Goal: Transaction & Acquisition: Purchase product/service

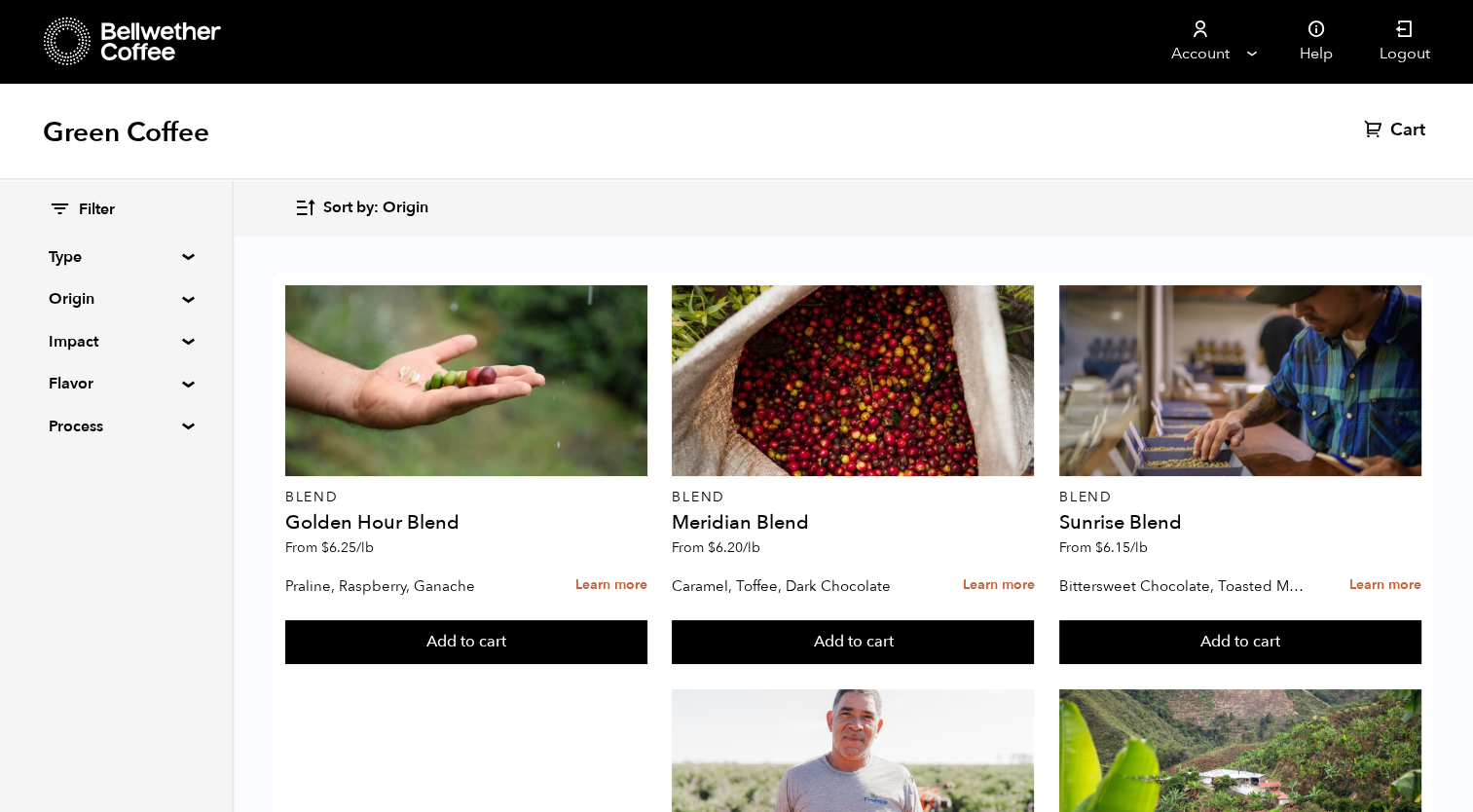
scroll to position [1647, 0]
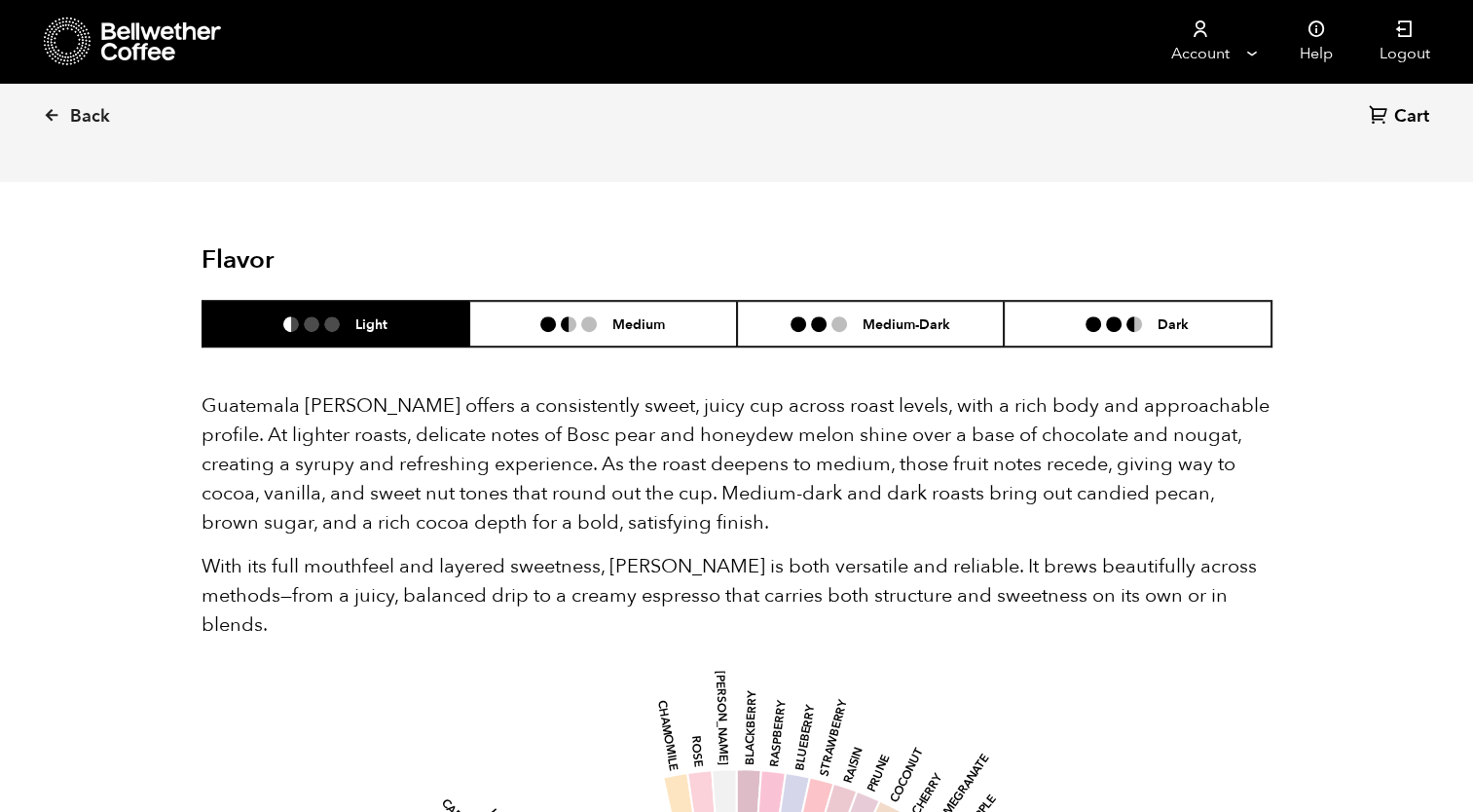
scroll to position [1132, 0]
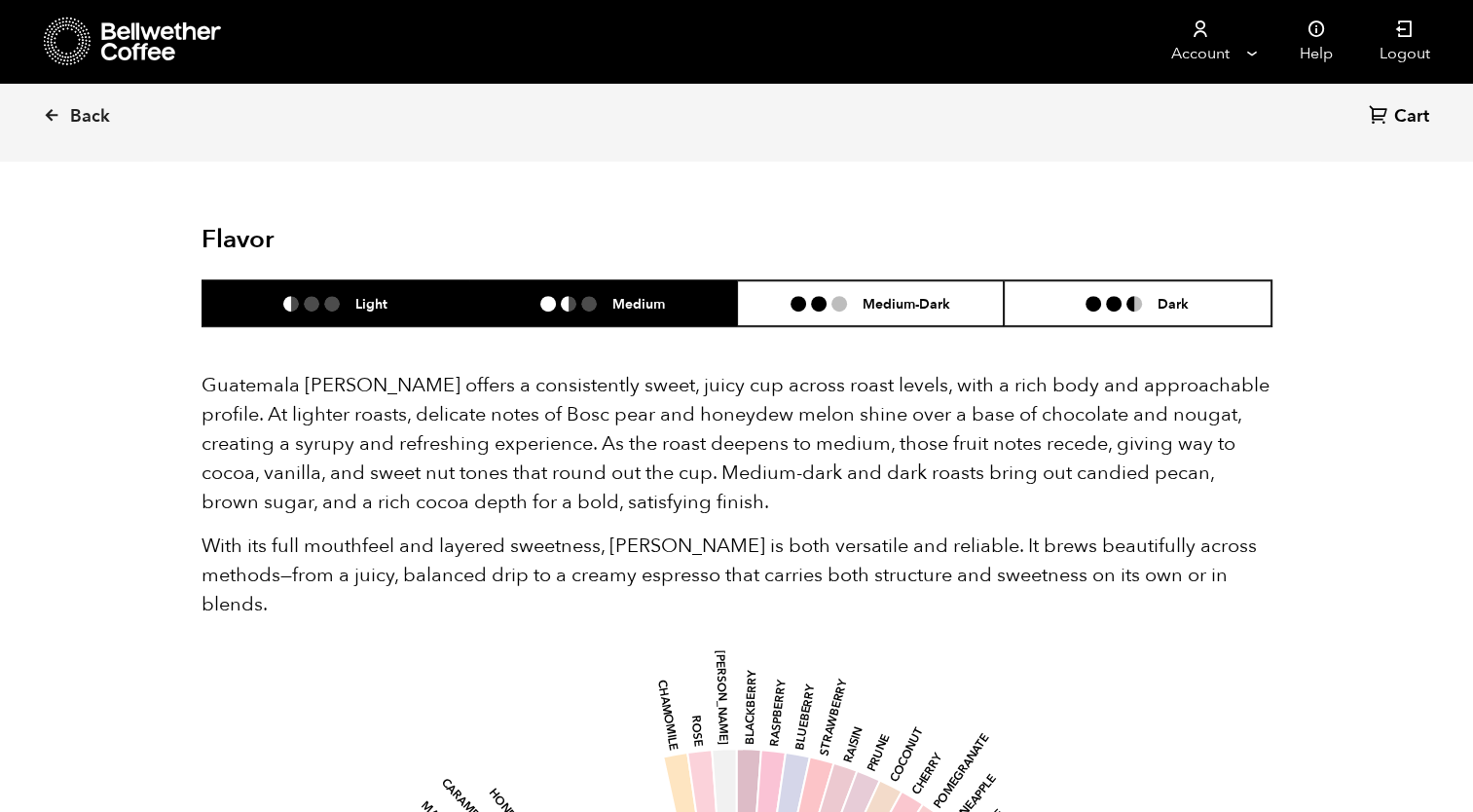
click at [614, 314] on li "Medium" at bounding box center [603, 303] width 268 height 45
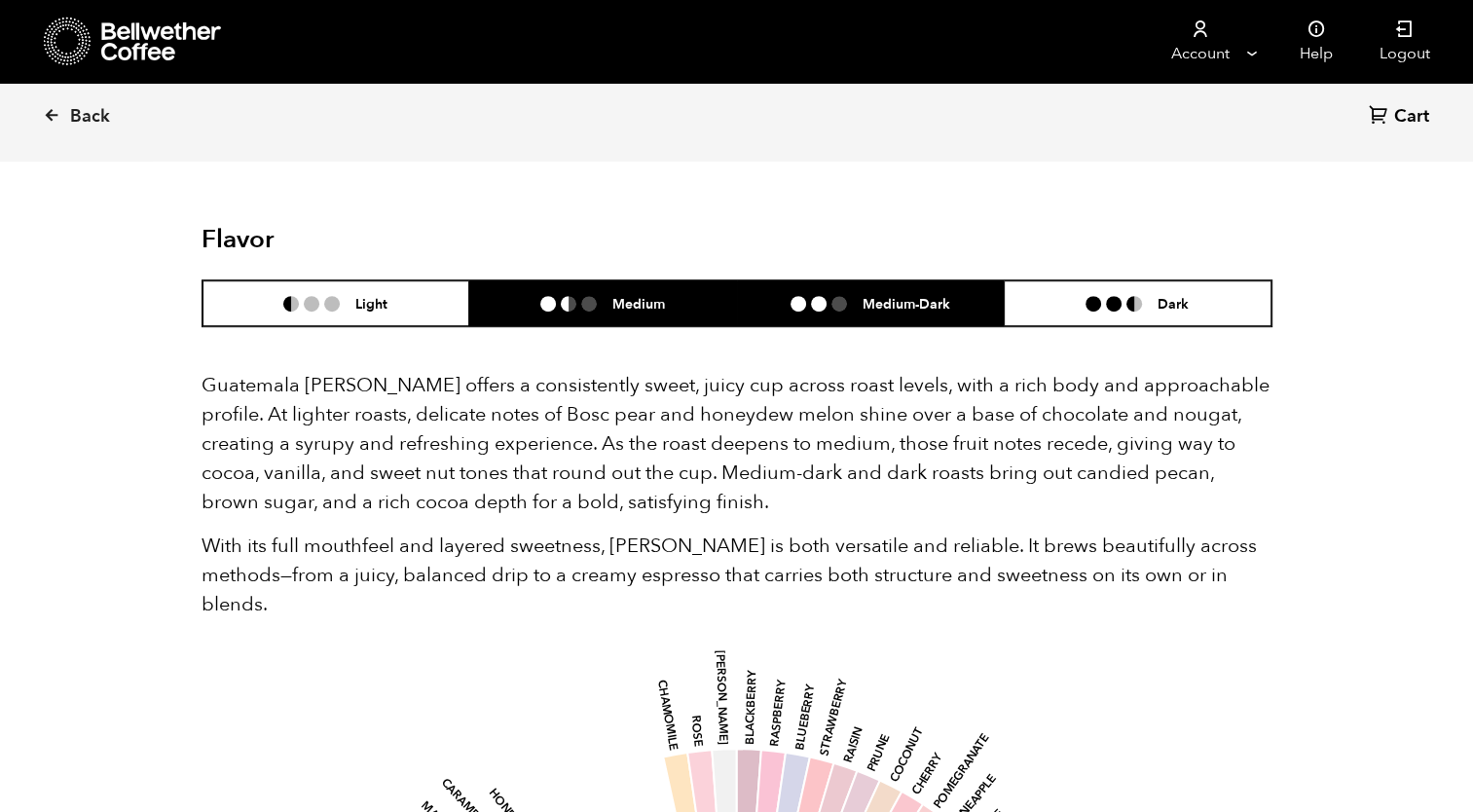
click at [778, 294] on li "Medium-Dark" at bounding box center [870, 303] width 268 height 45
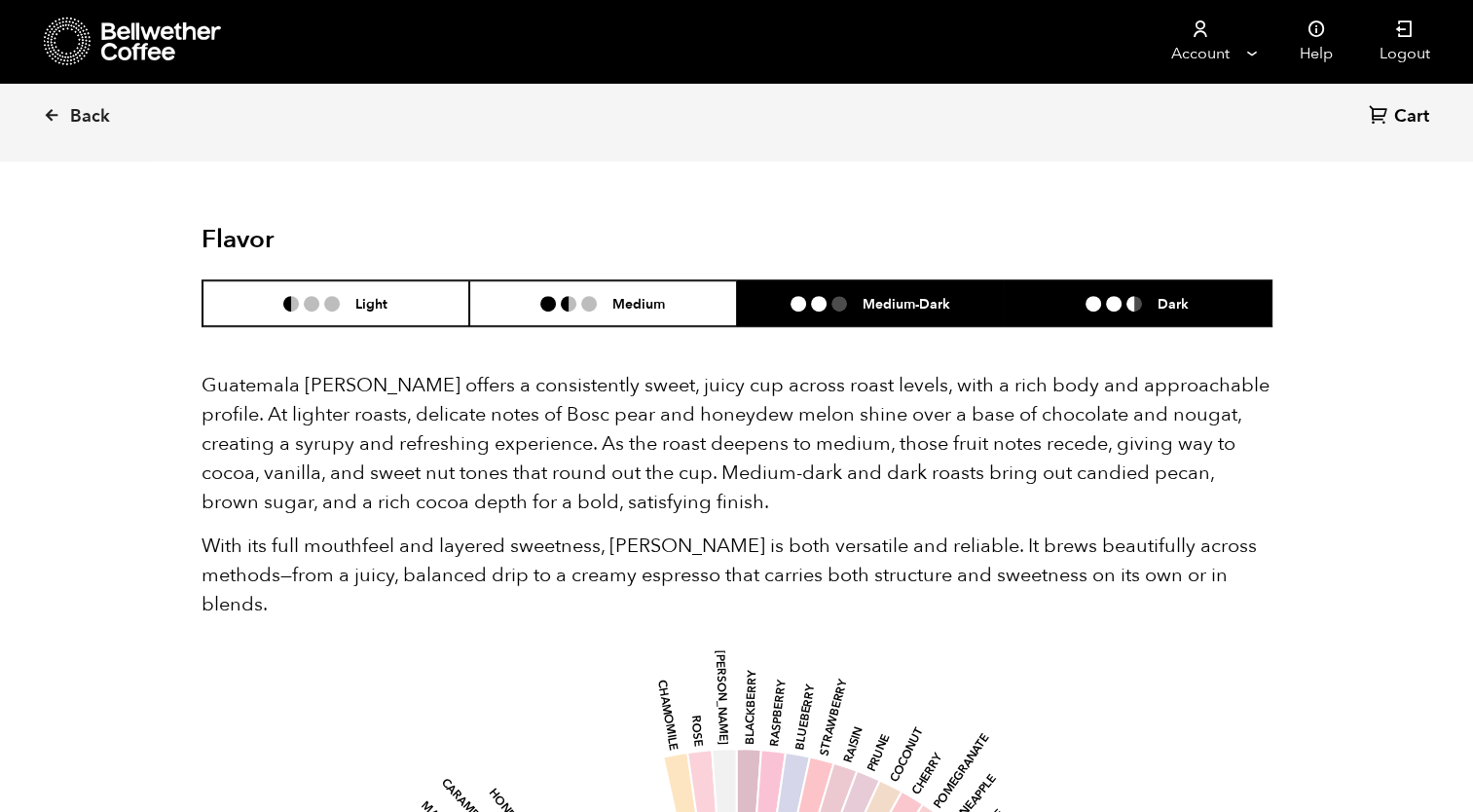
click at [1065, 297] on li "Dark" at bounding box center [1137, 303] width 268 height 45
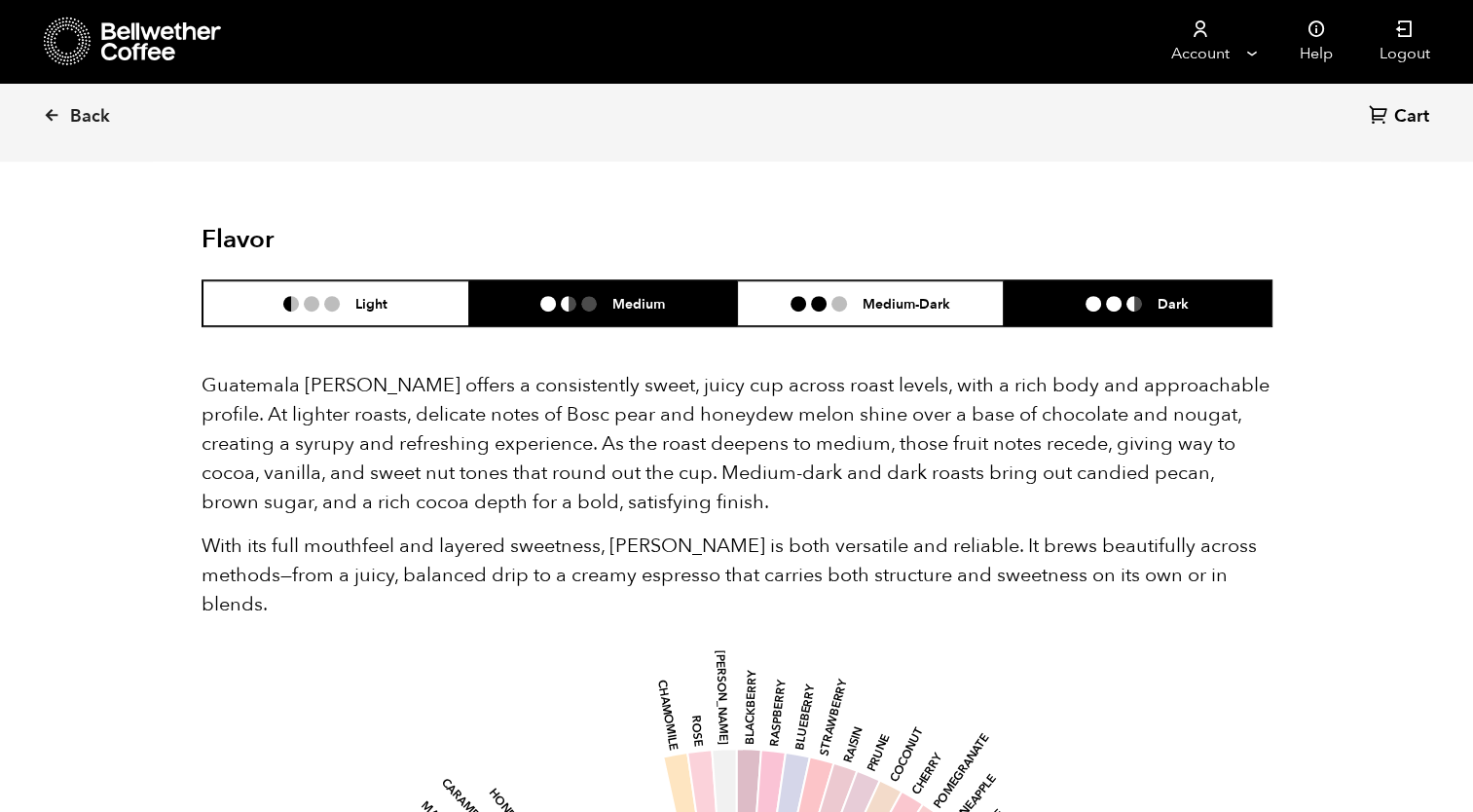
click at [644, 307] on h6 "Medium" at bounding box center [638, 303] width 52 height 17
click at [86, 113] on span "Back" at bounding box center [90, 117] width 40 height 24
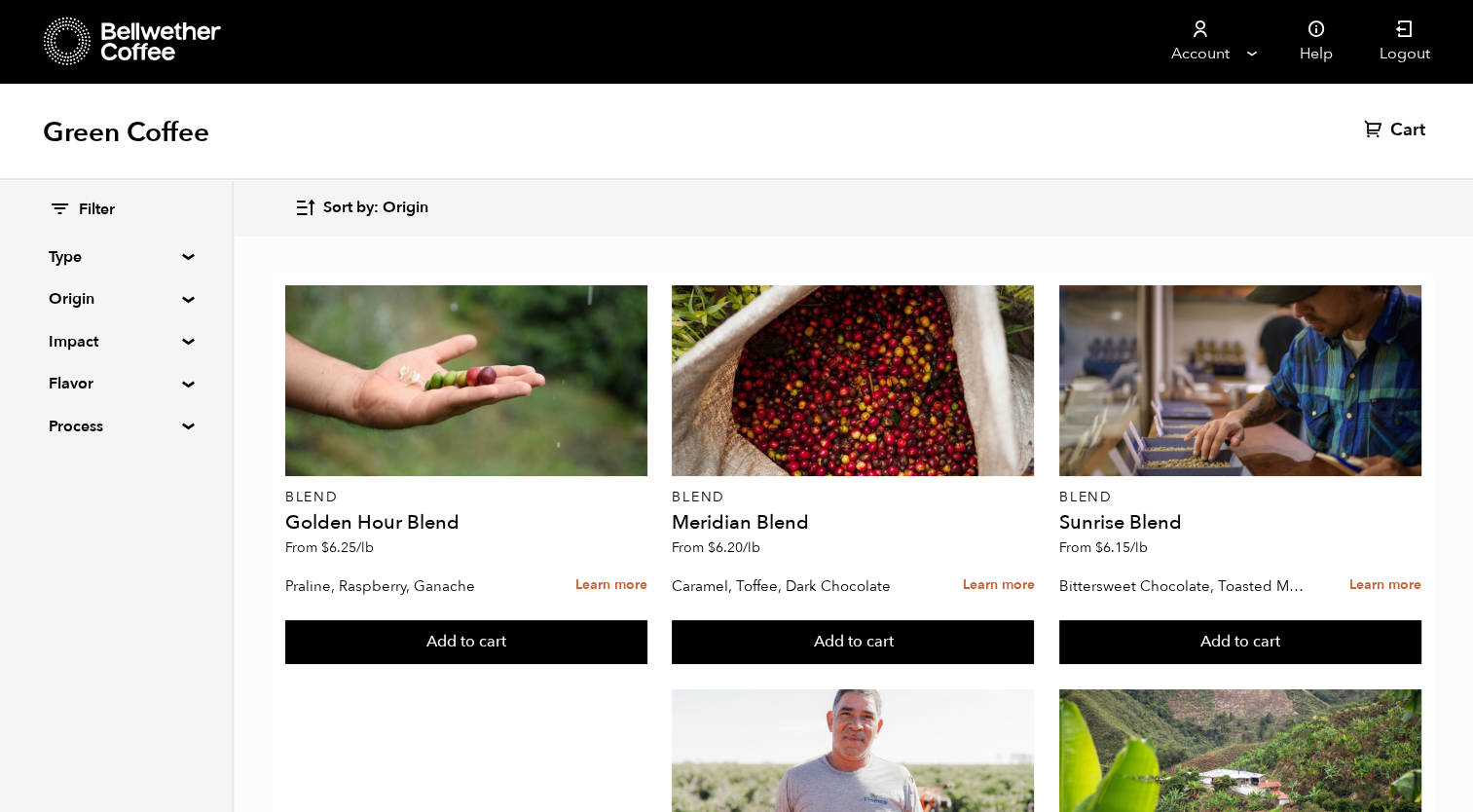
scroll to position [1636, 0]
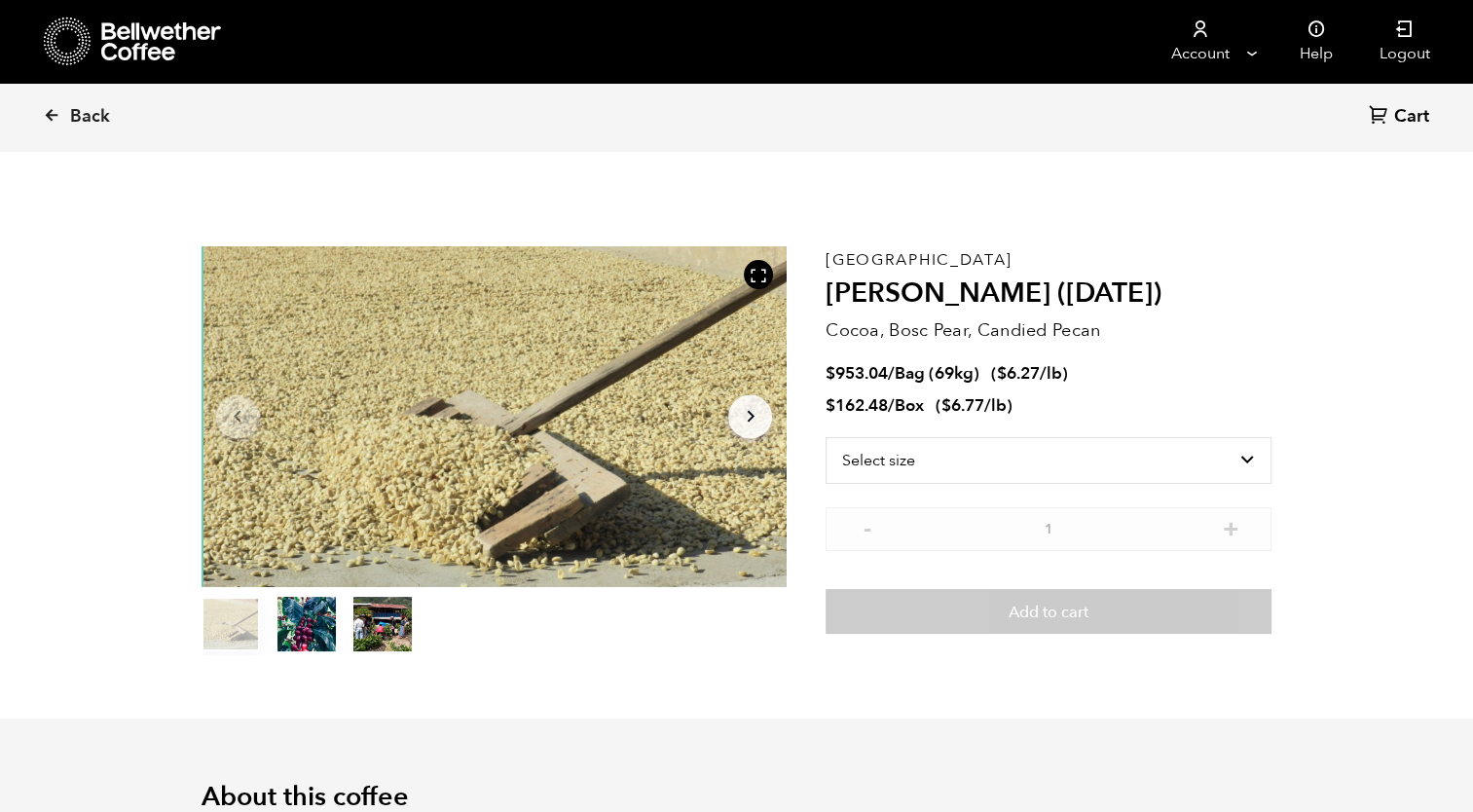
scroll to position [846, 1036]
click at [1254, 449] on select "Select size Bag (69kg) (152 lbs) Box (24 lbs)" at bounding box center [1047, 459] width 446 height 46
select select "bag-2"
click at [825, 437] on select "Select size Bag (69kg) (152 lbs) Box (24 lbs)" at bounding box center [1047, 459] width 446 height 46
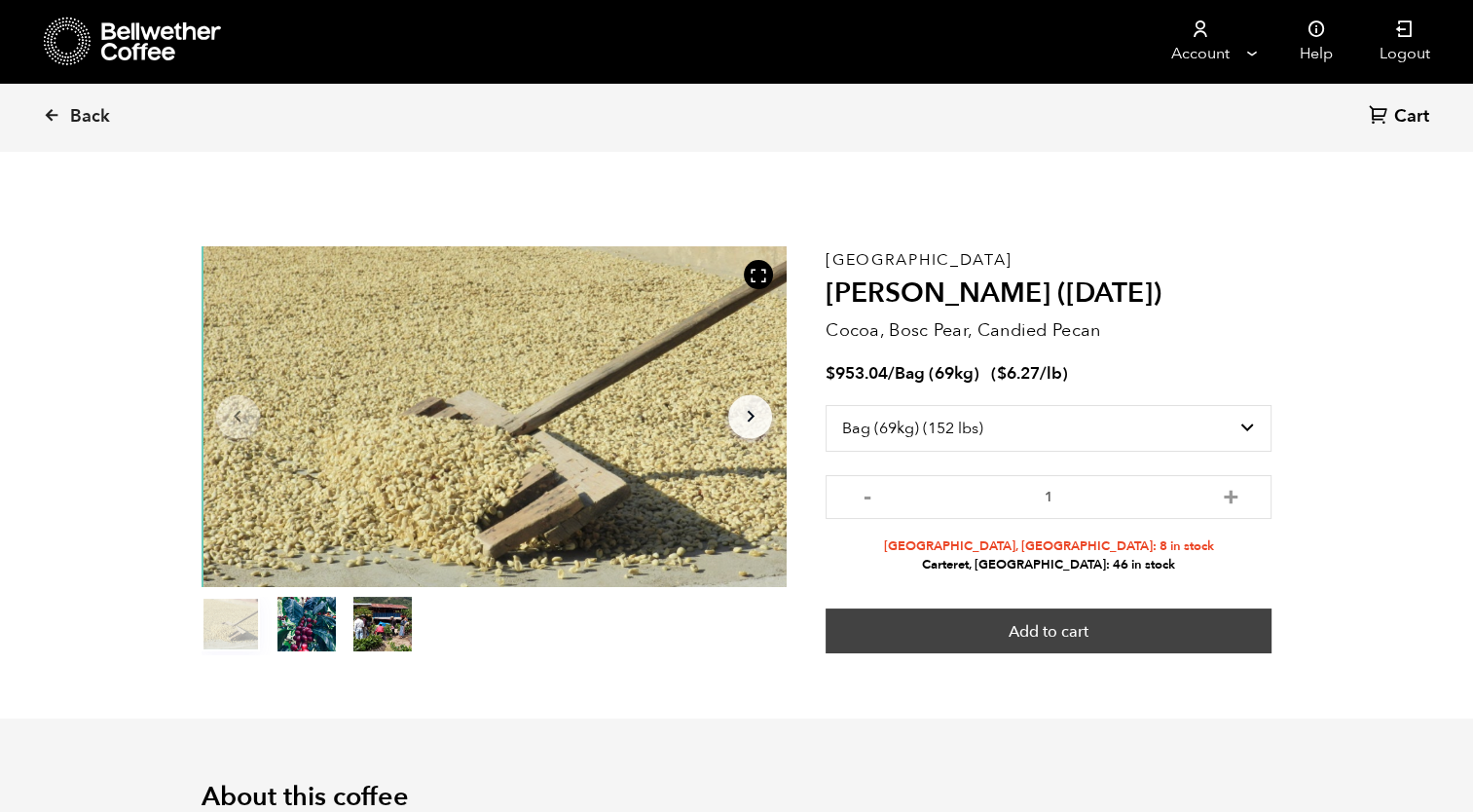
click at [1104, 617] on button "Add to cart" at bounding box center [1047, 630] width 446 height 44
click at [1058, 640] on button "Add to cart" at bounding box center [1047, 630] width 446 height 44
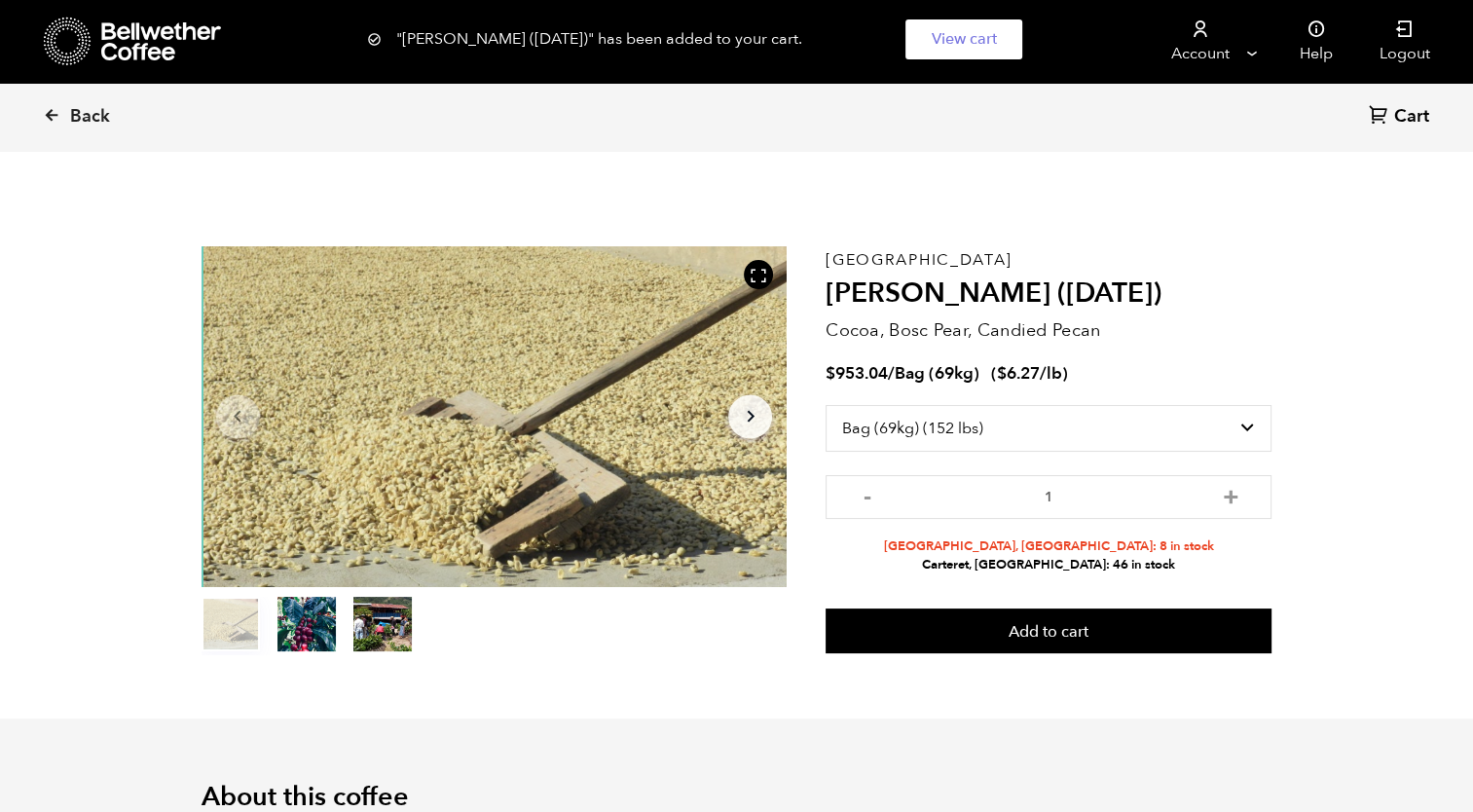
click at [1399, 115] on span "Cart" at bounding box center [1411, 117] width 35 height 24
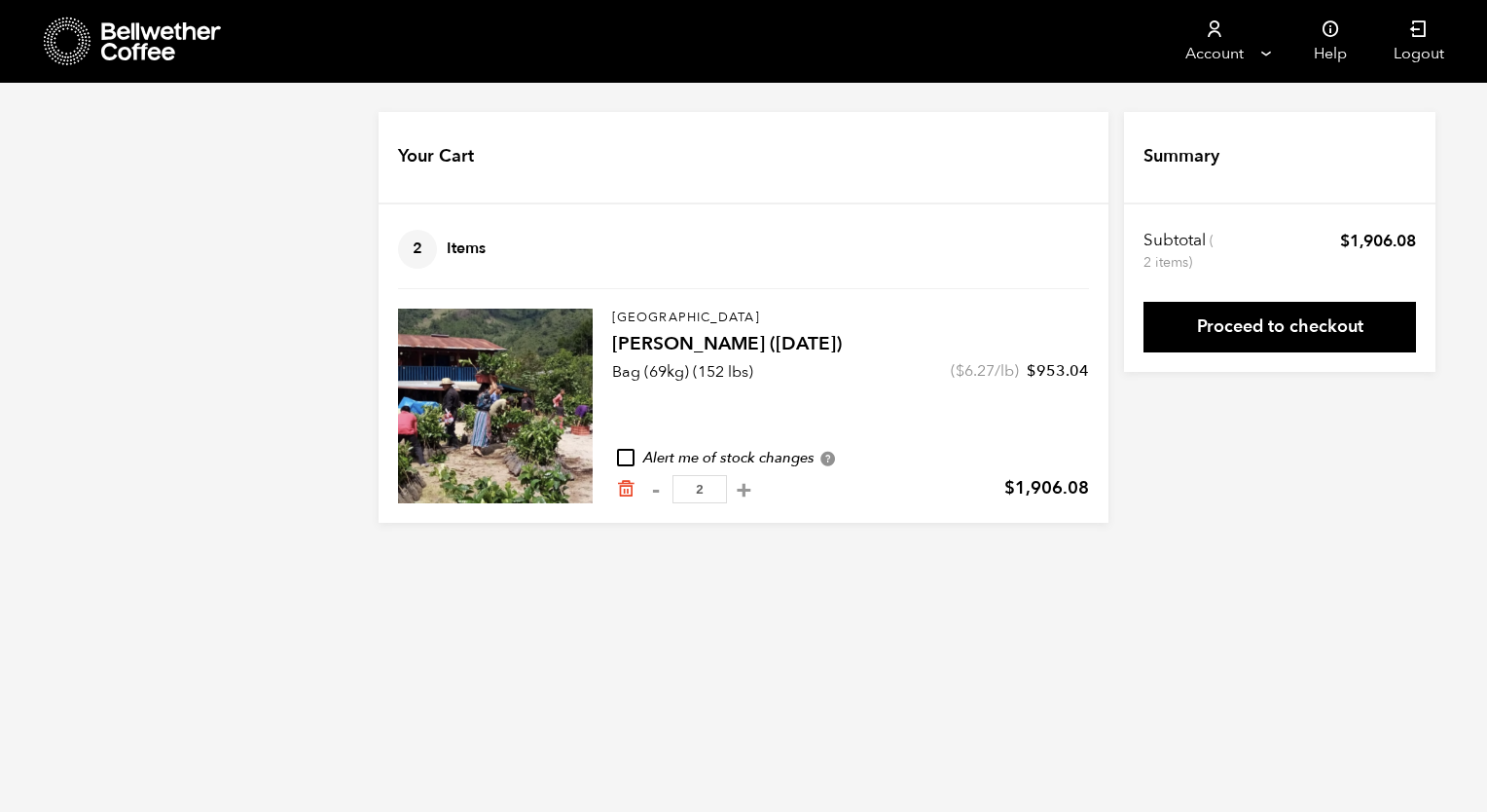
click at [417, 247] on span "2" at bounding box center [417, 249] width 39 height 39
click at [654, 491] on button "-" at bounding box center [655, 490] width 25 height 20
type input "1"
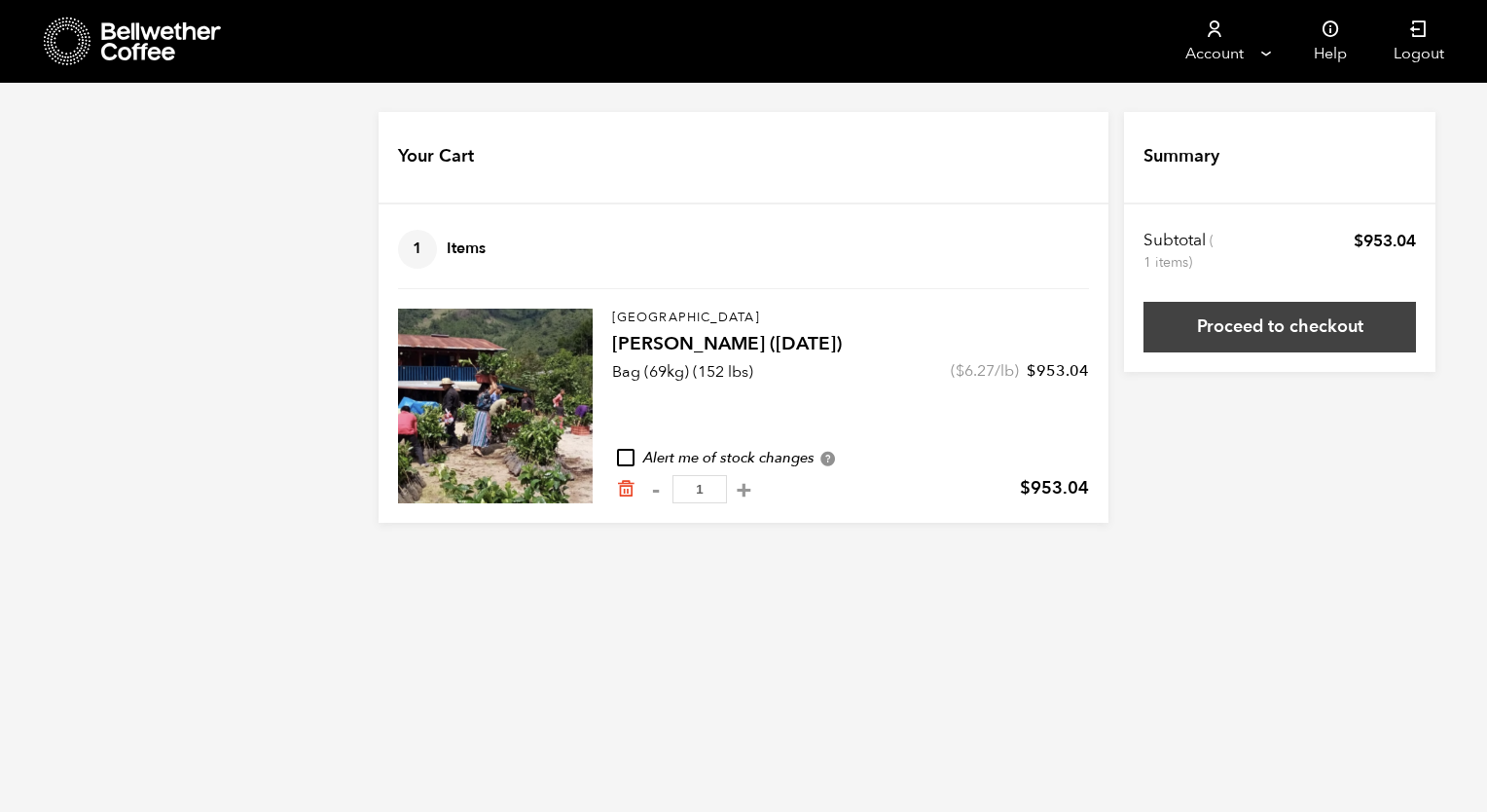
click at [1281, 327] on link "Proceed to checkout" at bounding box center [1280, 326] width 273 height 50
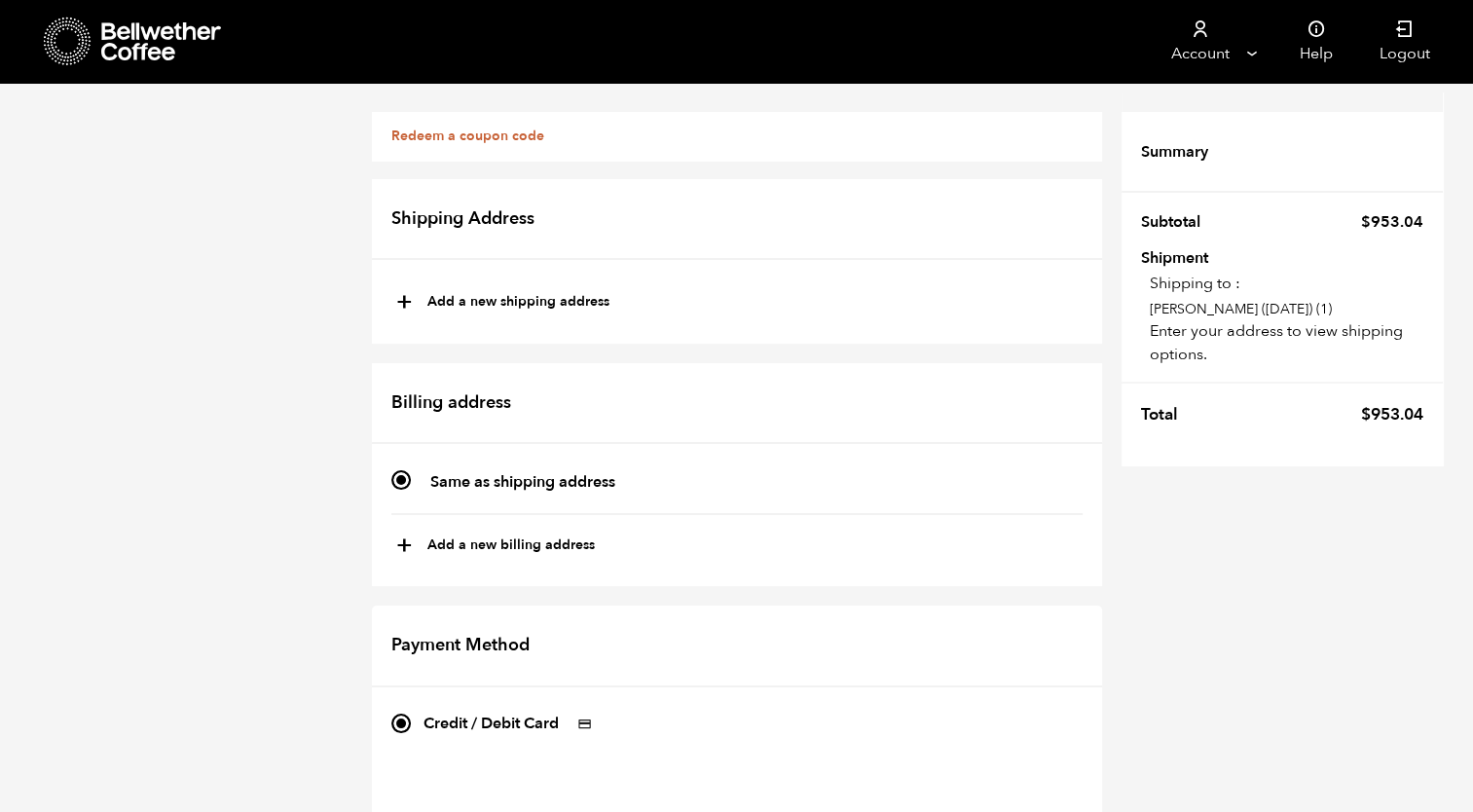
click at [509, 300] on button "+ Add a new shipping address" at bounding box center [503, 302] width 213 height 33
type input "New address"
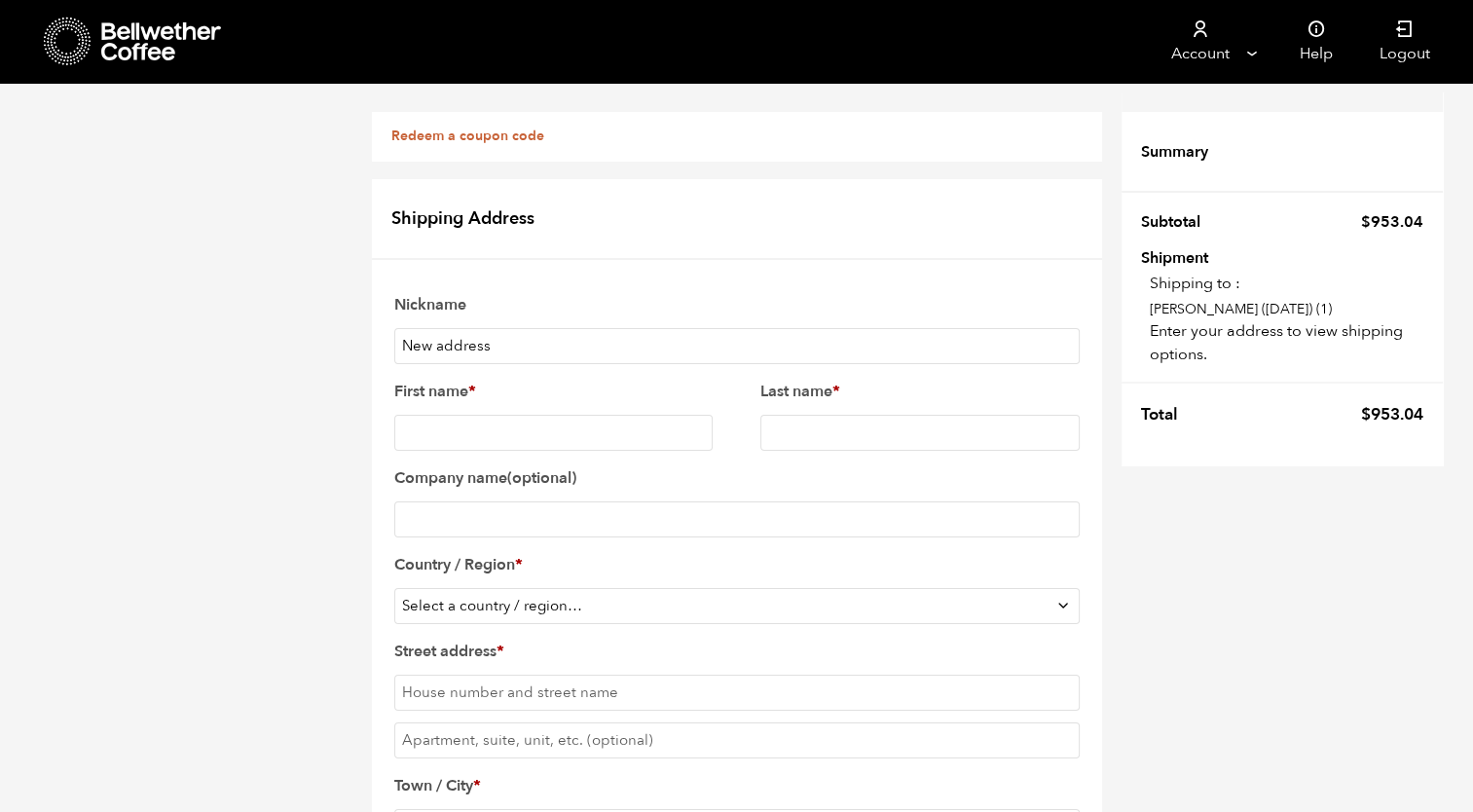
click at [424, 346] on input "New address" at bounding box center [737, 346] width 686 height 36
click at [414, 442] on input "First name *" at bounding box center [553, 433] width 319 height 36
click at [532, 334] on input "New address" at bounding box center [737, 346] width 686 height 36
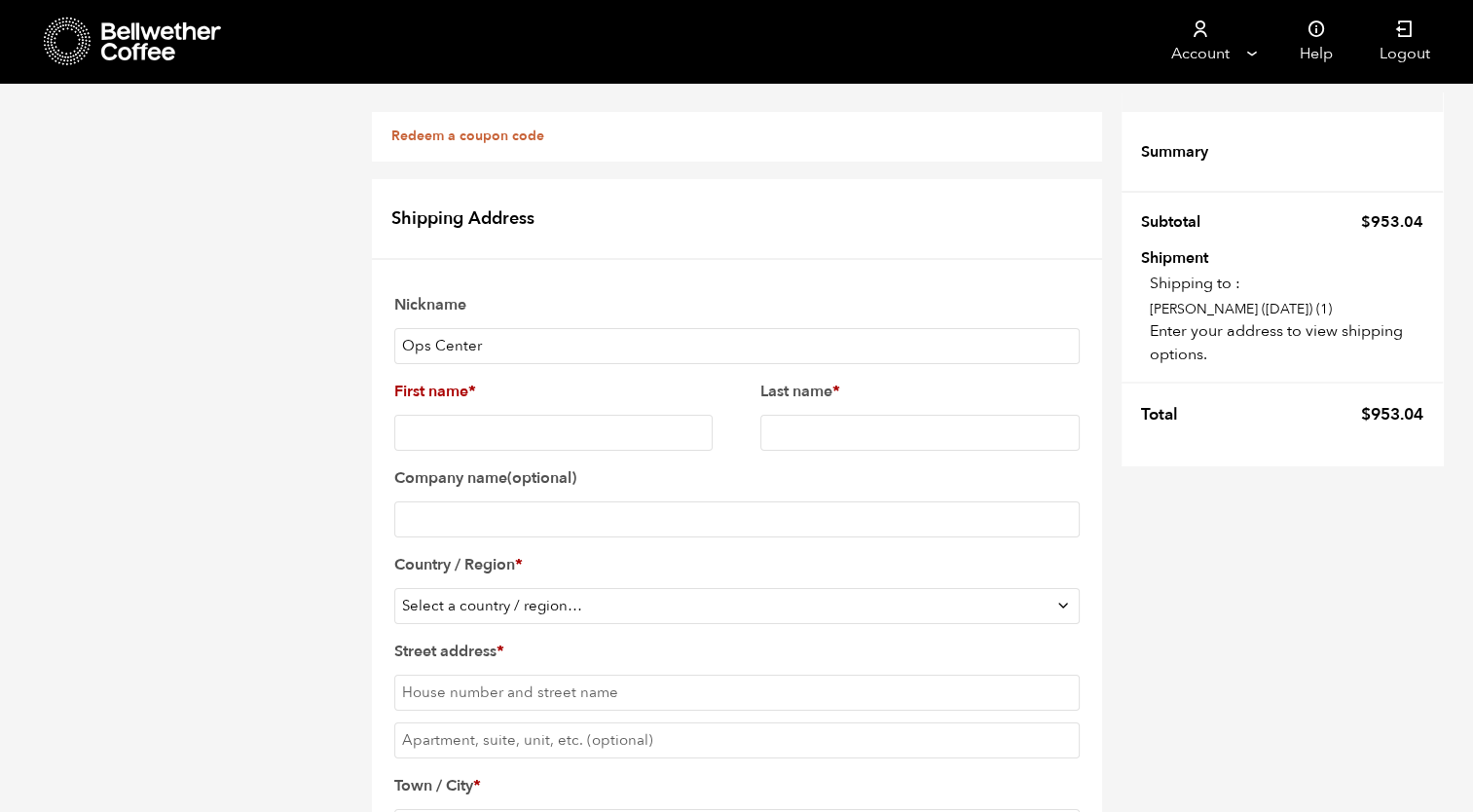
type input "Ops Center"
click at [488, 427] on input "First name *" at bounding box center [553, 433] width 319 height 36
click at [420, 606] on select "Select a country / region… Afghanistan Åland Islands Albania Algeria American S…" at bounding box center [737, 606] width 686 height 36
click at [462, 436] on input "First name *" at bounding box center [553, 433] width 319 height 36
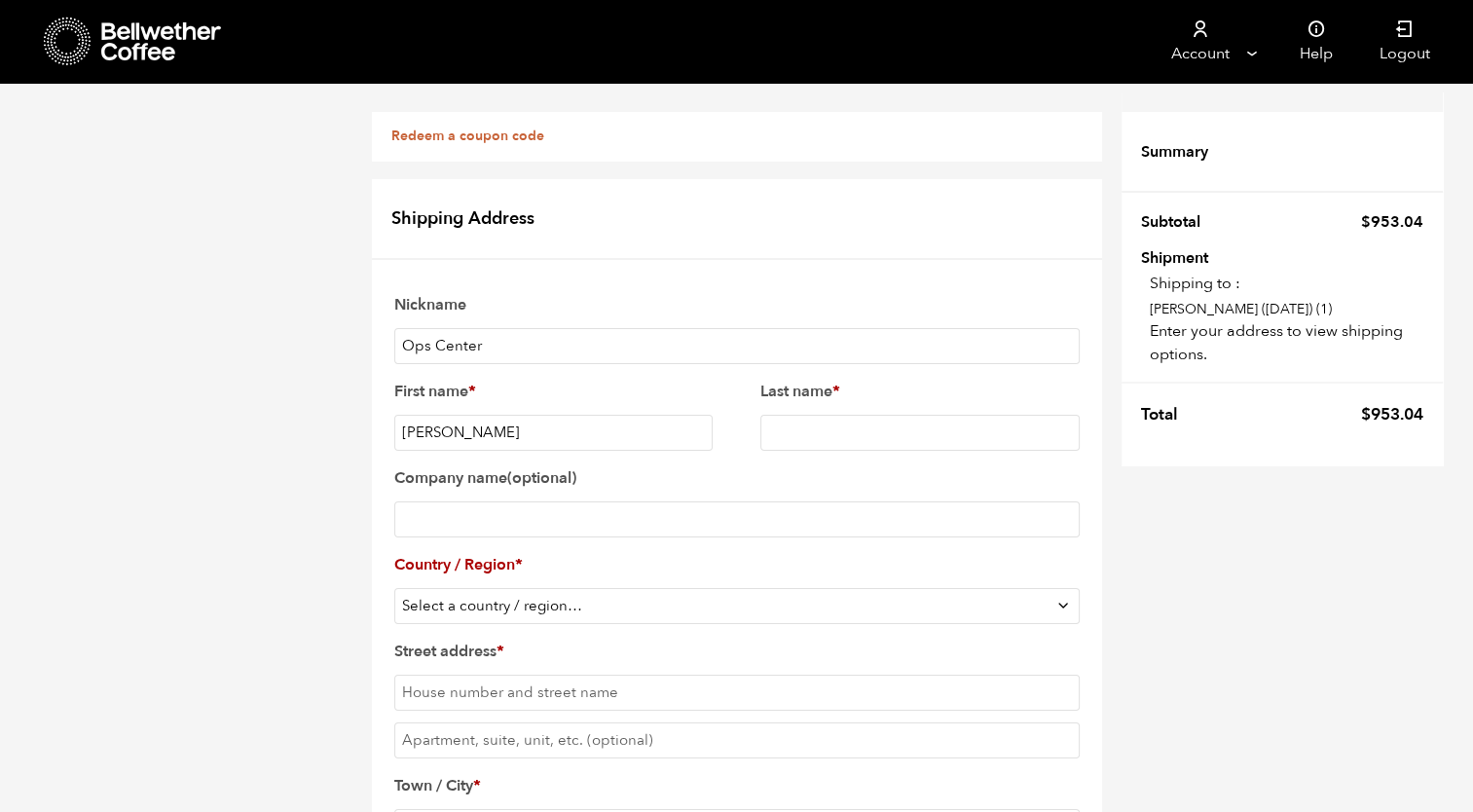
type input "Randy"
type input "Peyton"
type input "Haymarket Coffee Company"
select select "US"
type input "7124 Farm Station Road"
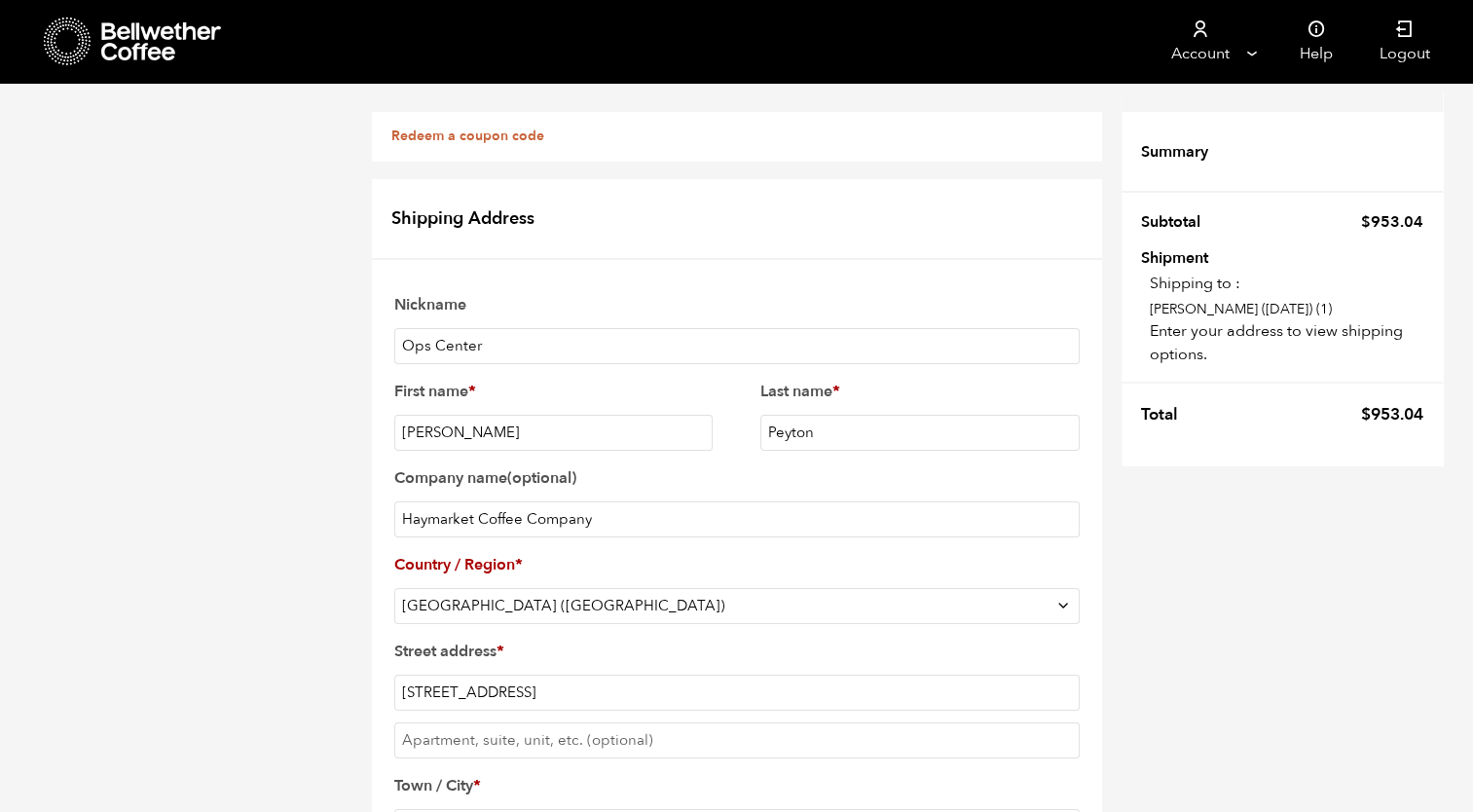
type input "Vint Hill"
type input "20187"
type input "17032989784"
select select "VA"
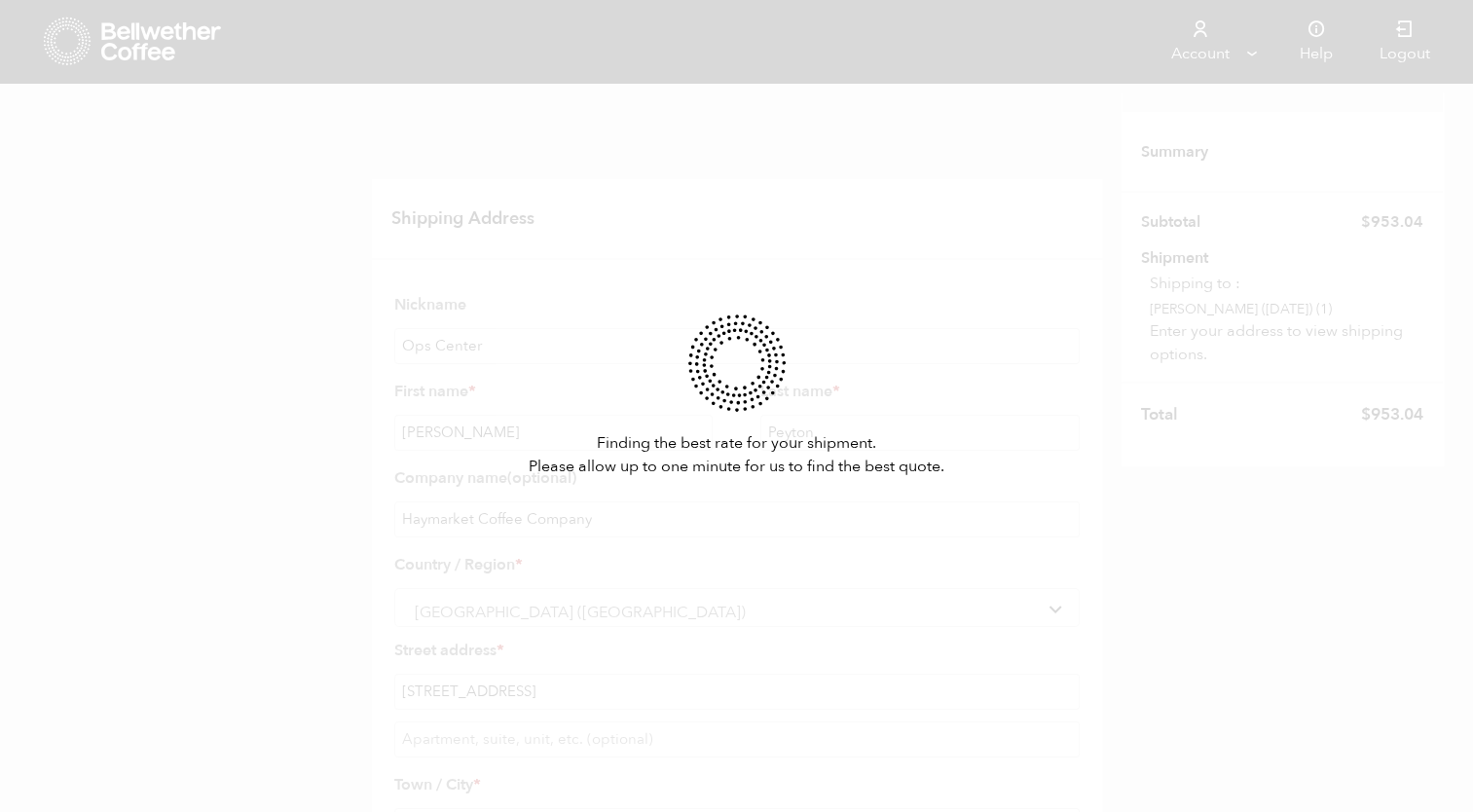
scroll to position [510, 0]
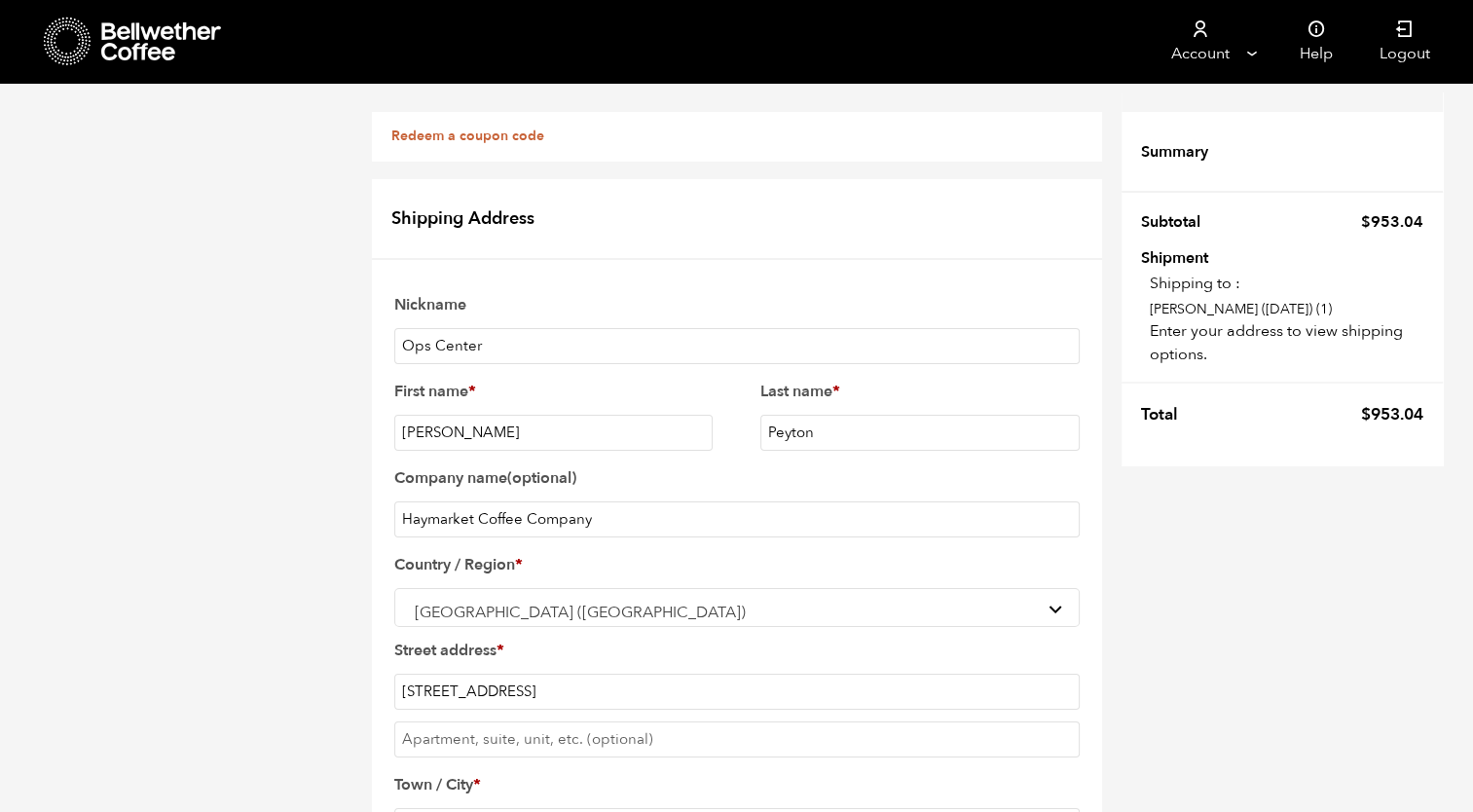
type input "17039870080"
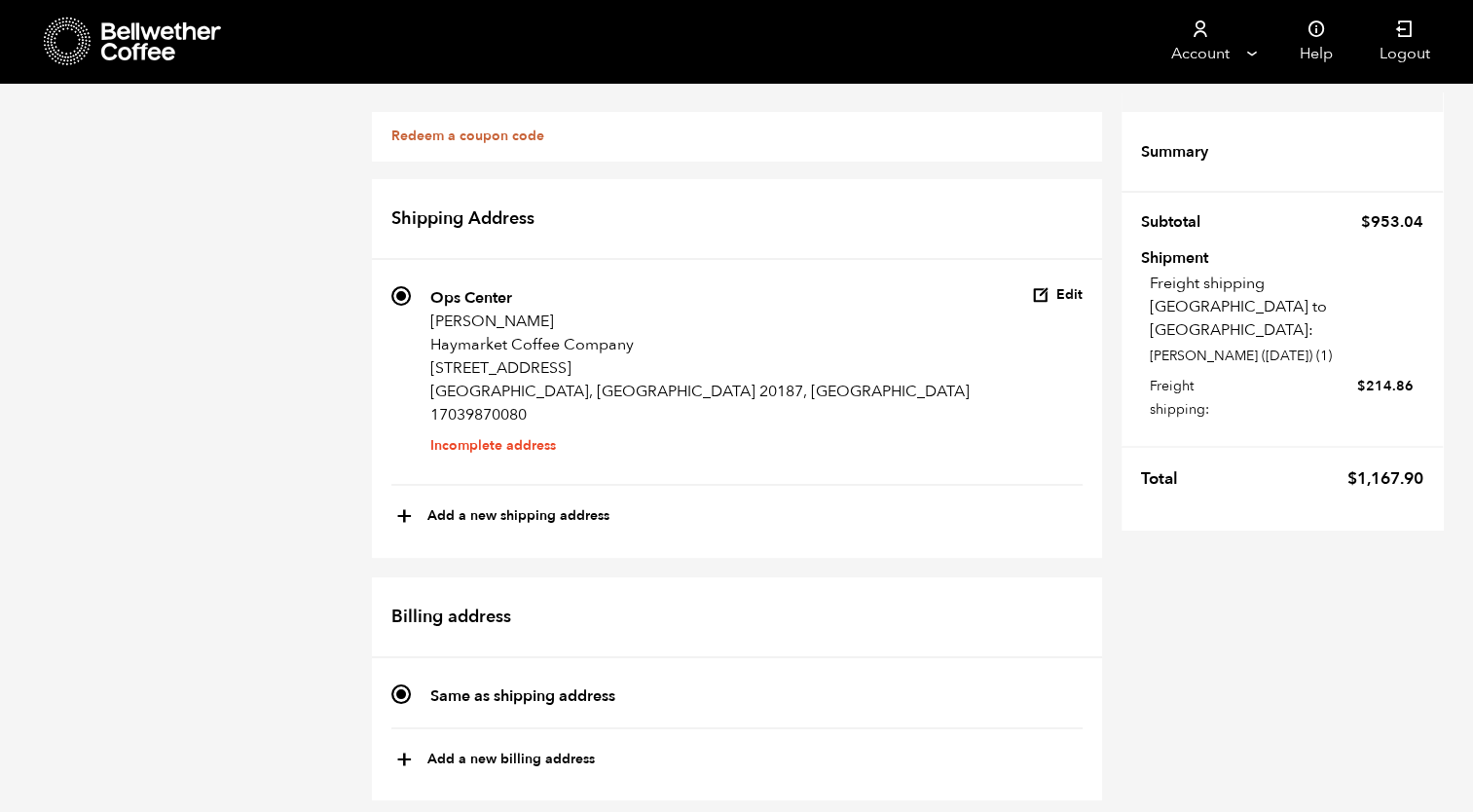
scroll to position [790, 0]
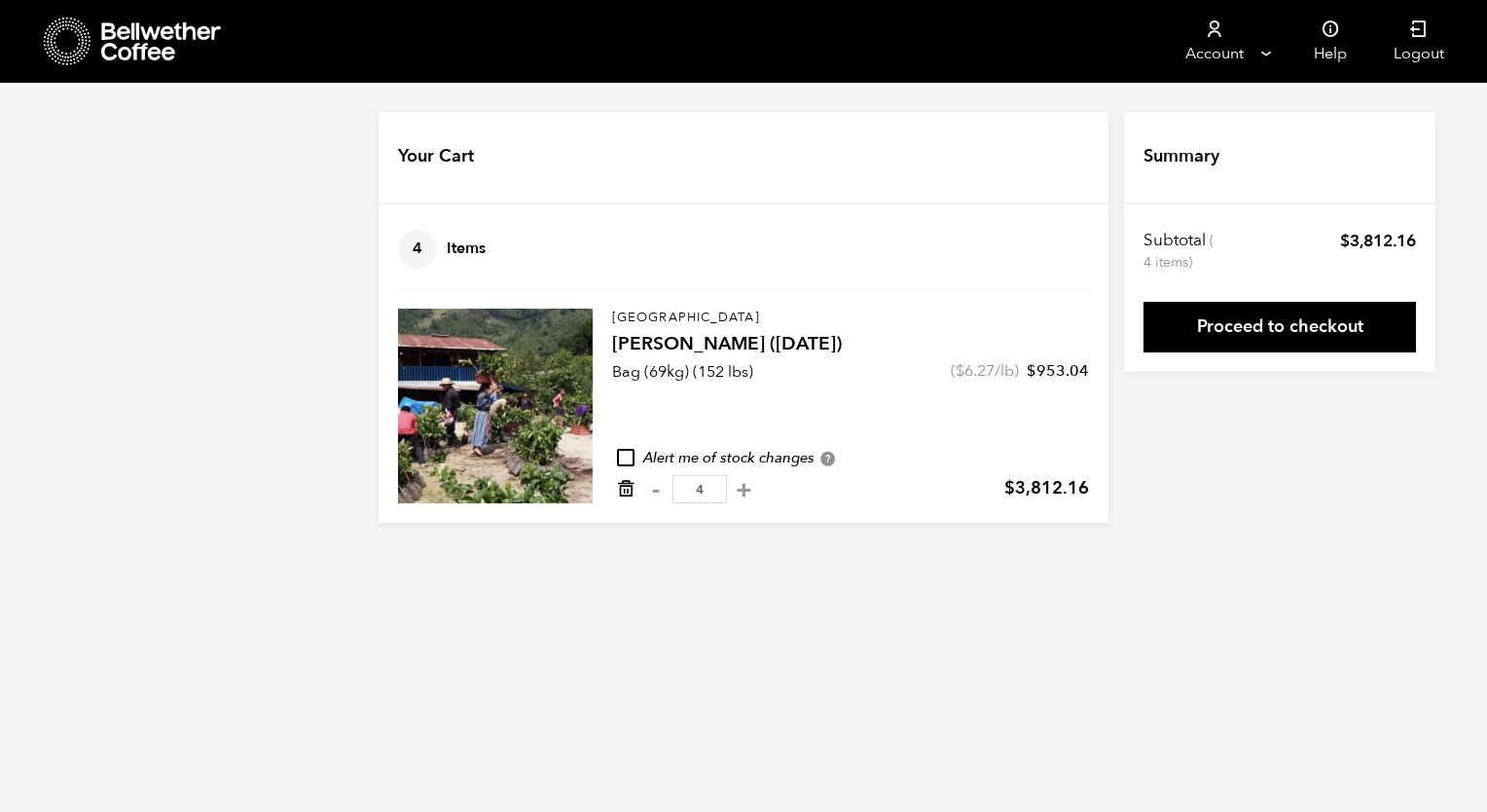
click at [628, 491] on icon "Remove from cart" at bounding box center [626, 489] width 20 height 20
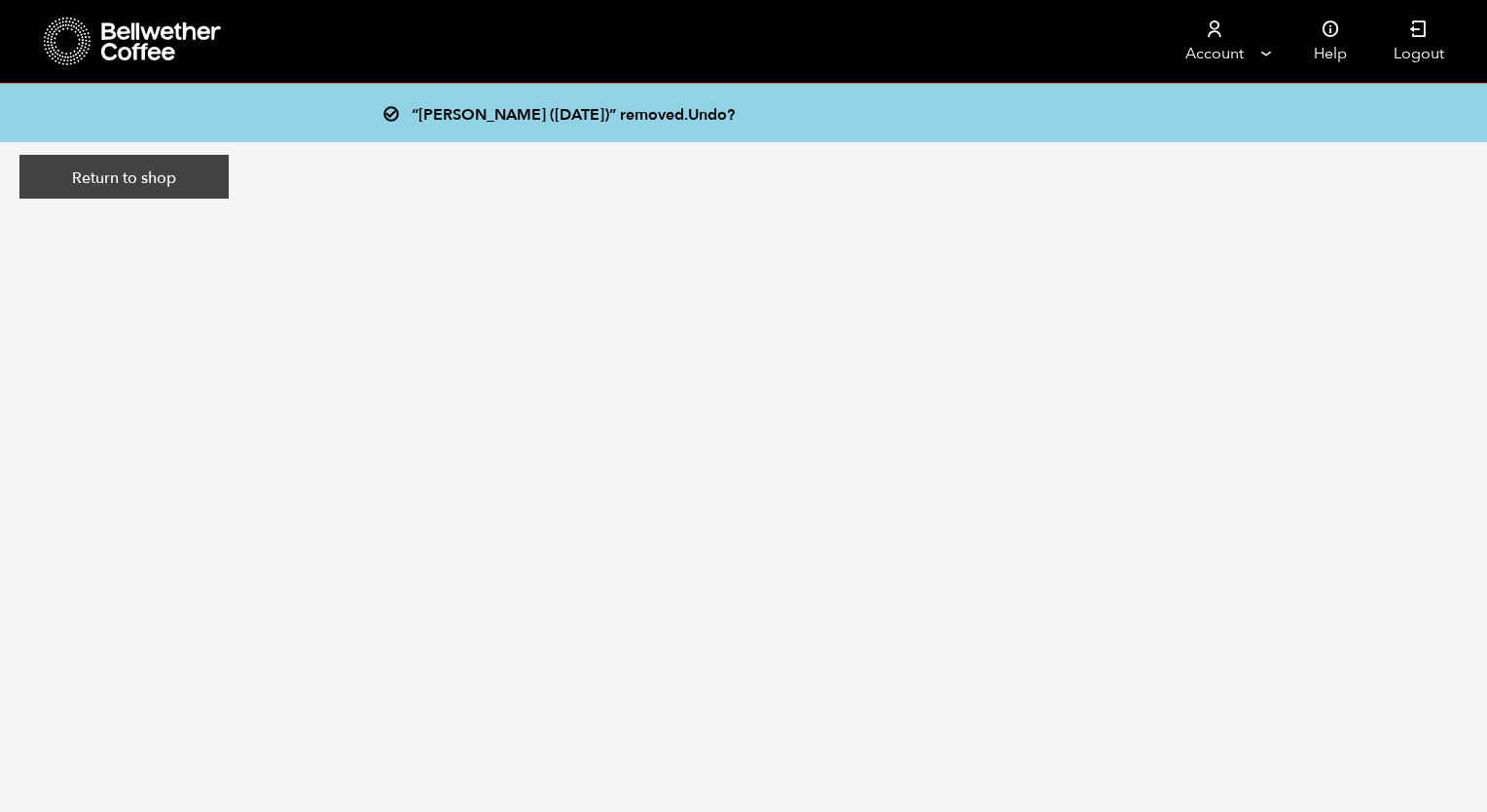
click at [168, 180] on link "Return to shop" at bounding box center [124, 177] width 209 height 44
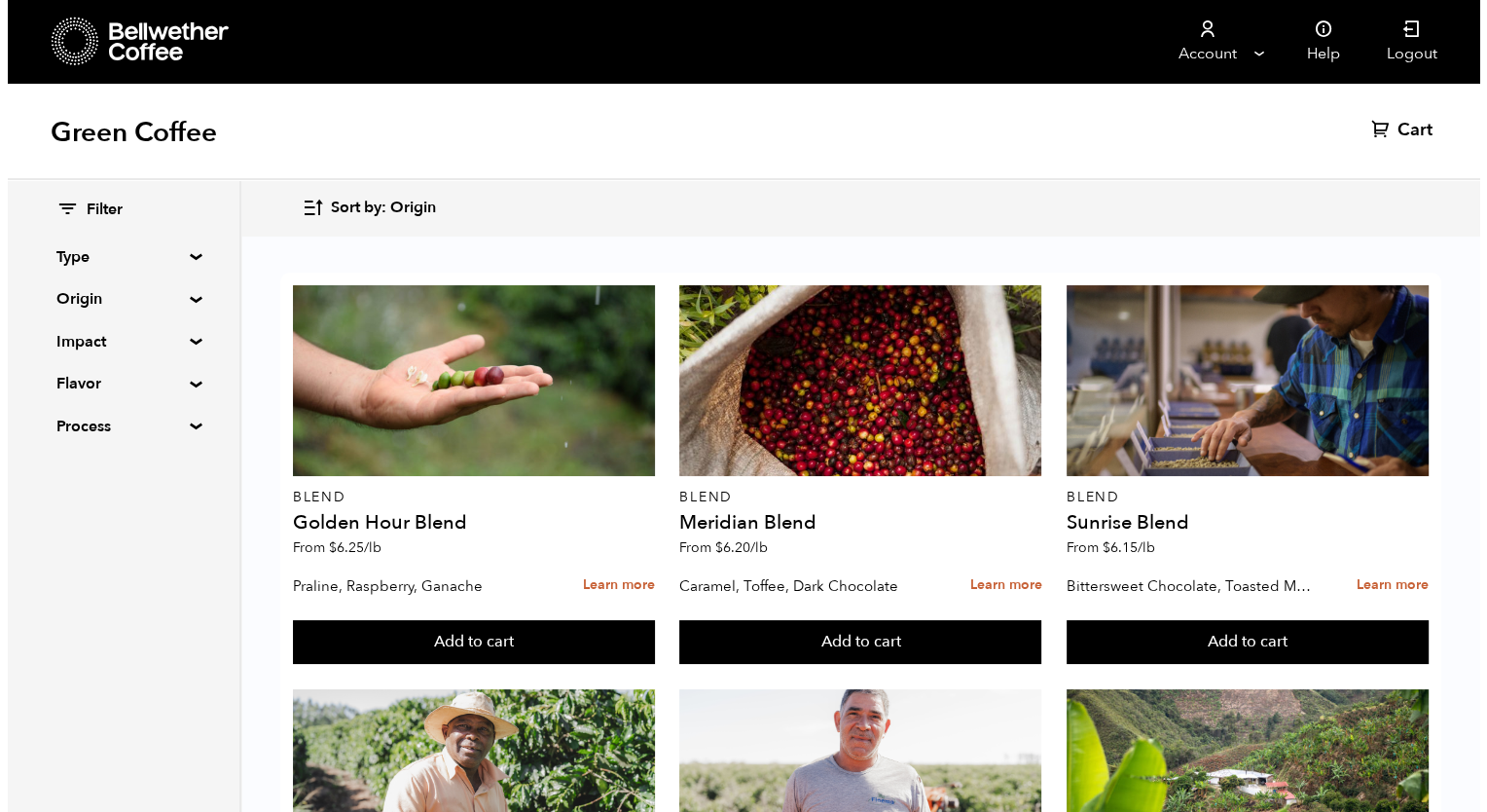
scroll to position [511, 0]
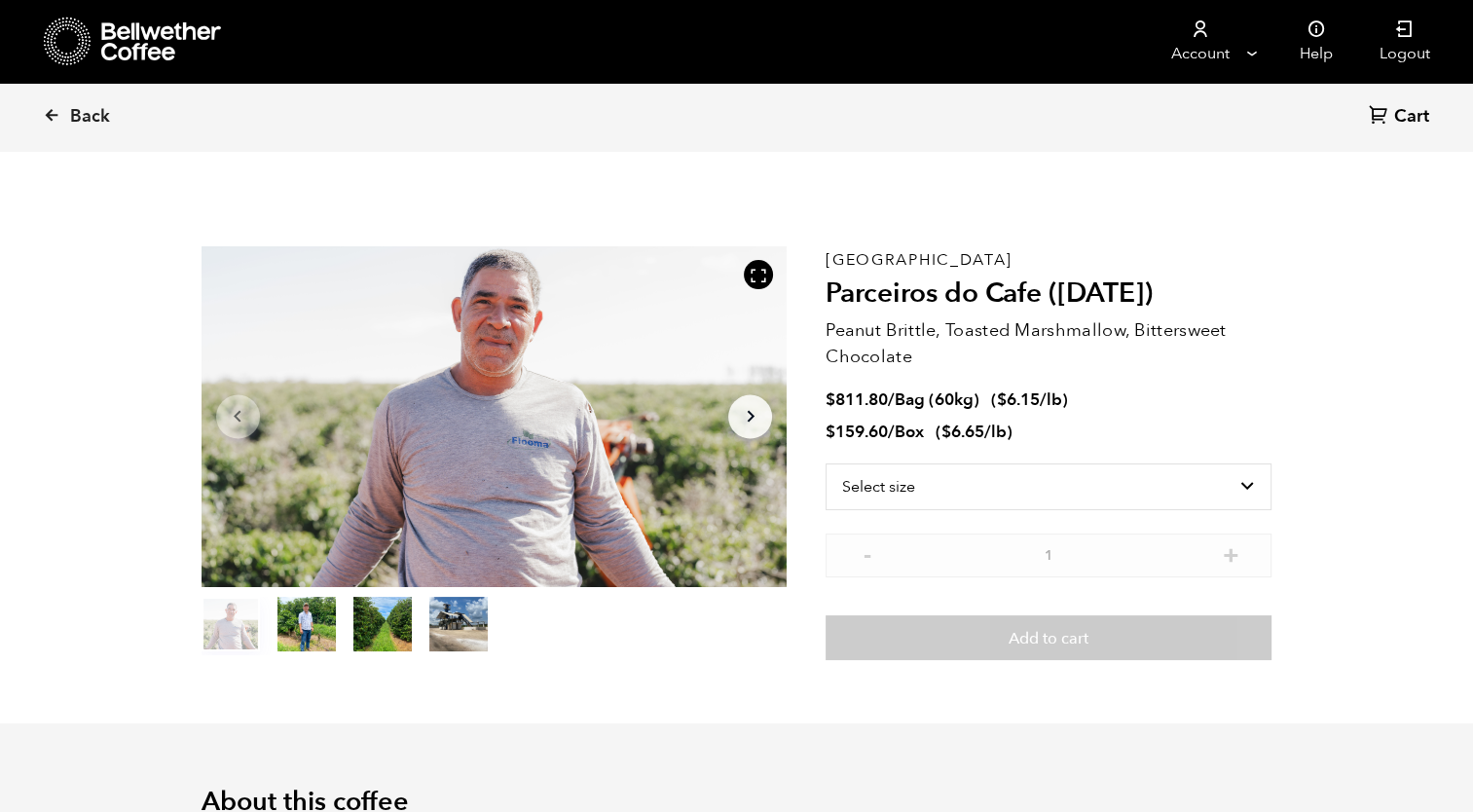
scroll to position [846, 1036]
click at [49, 111] on icon at bounding box center [51, 115] width 18 height 18
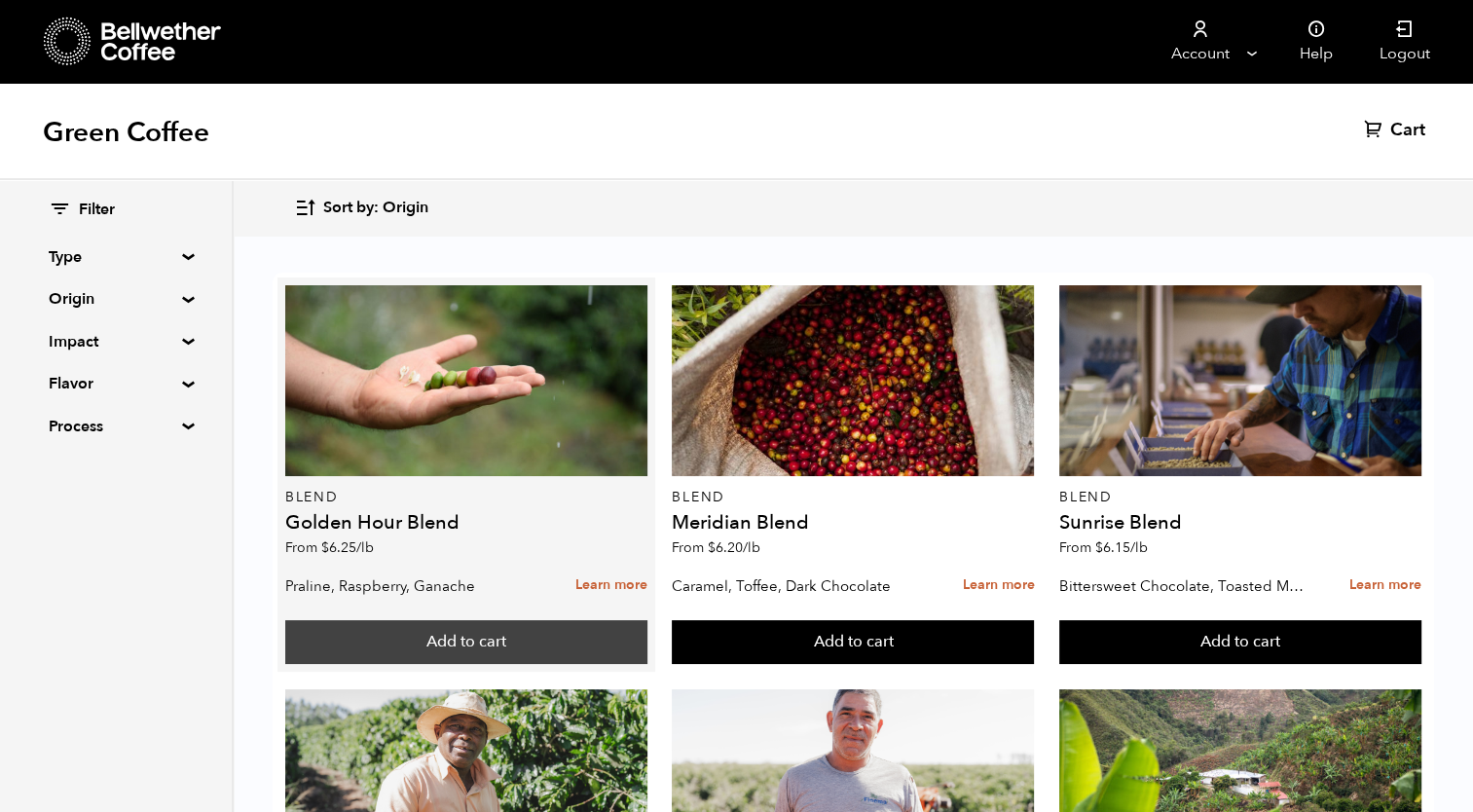
click at [479, 637] on button "Add to cart" at bounding box center [466, 642] width 362 height 44
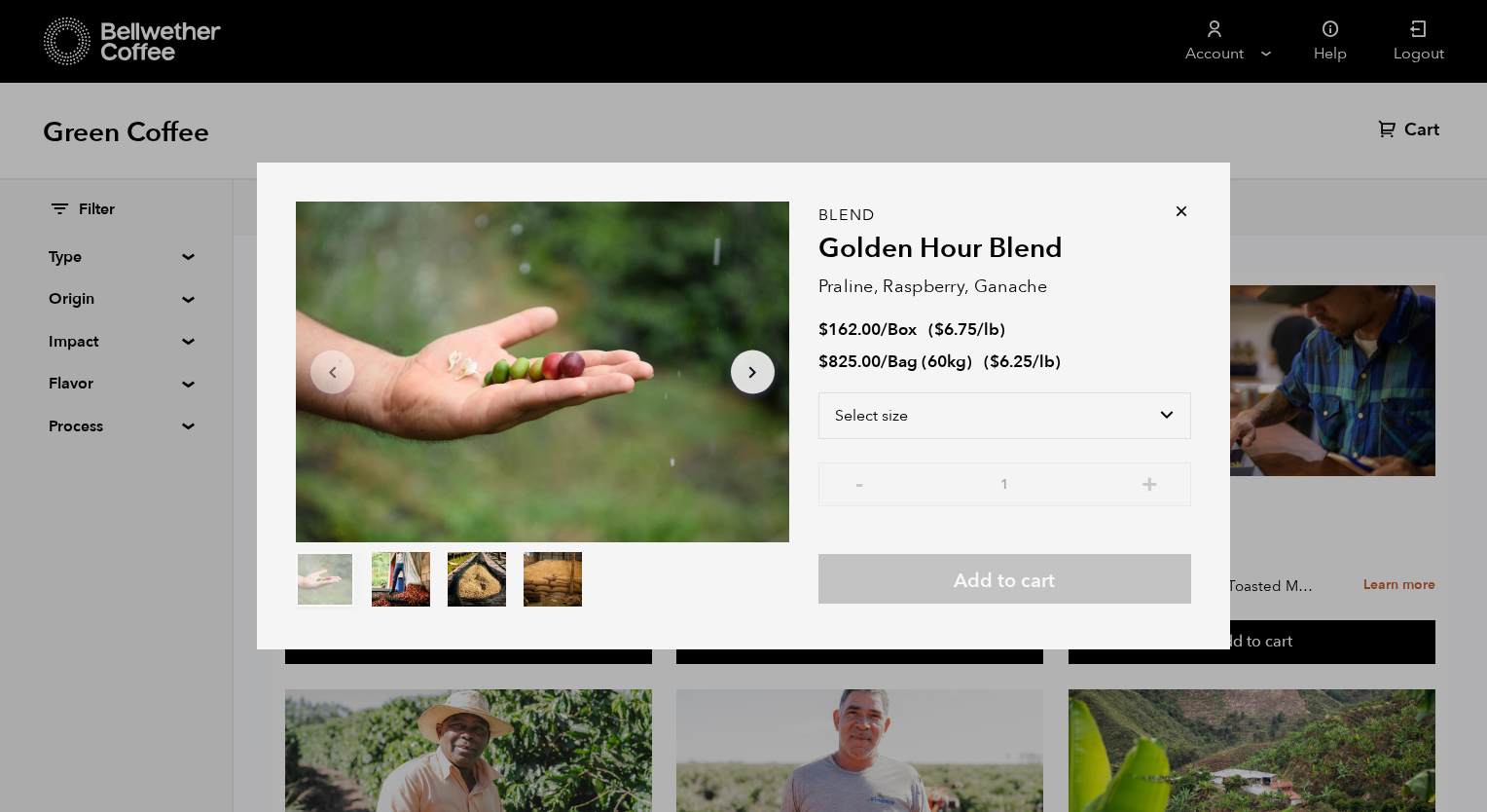
click at [1187, 215] on icon at bounding box center [1182, 211] width 20 height 20
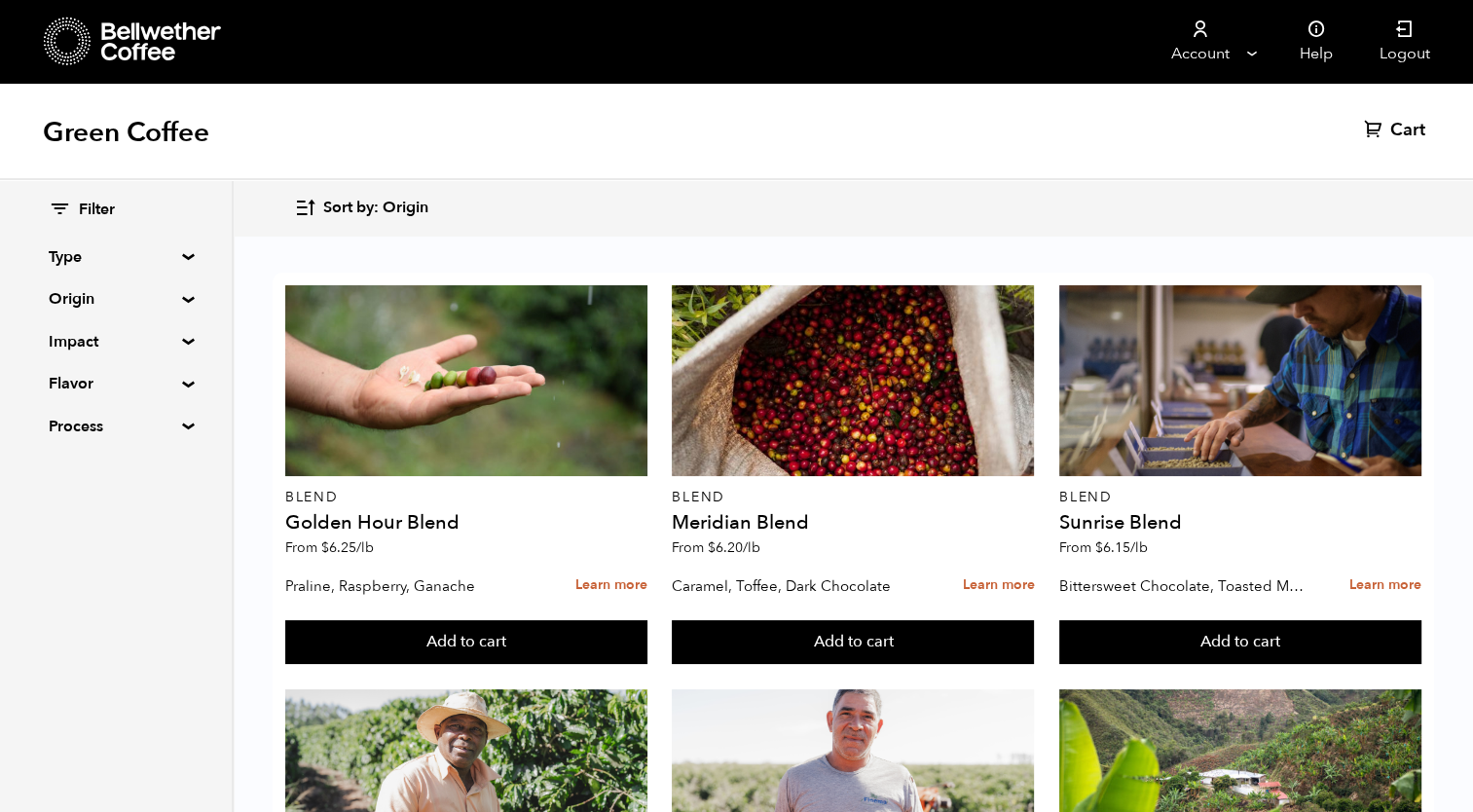
scroll to position [536, 0]
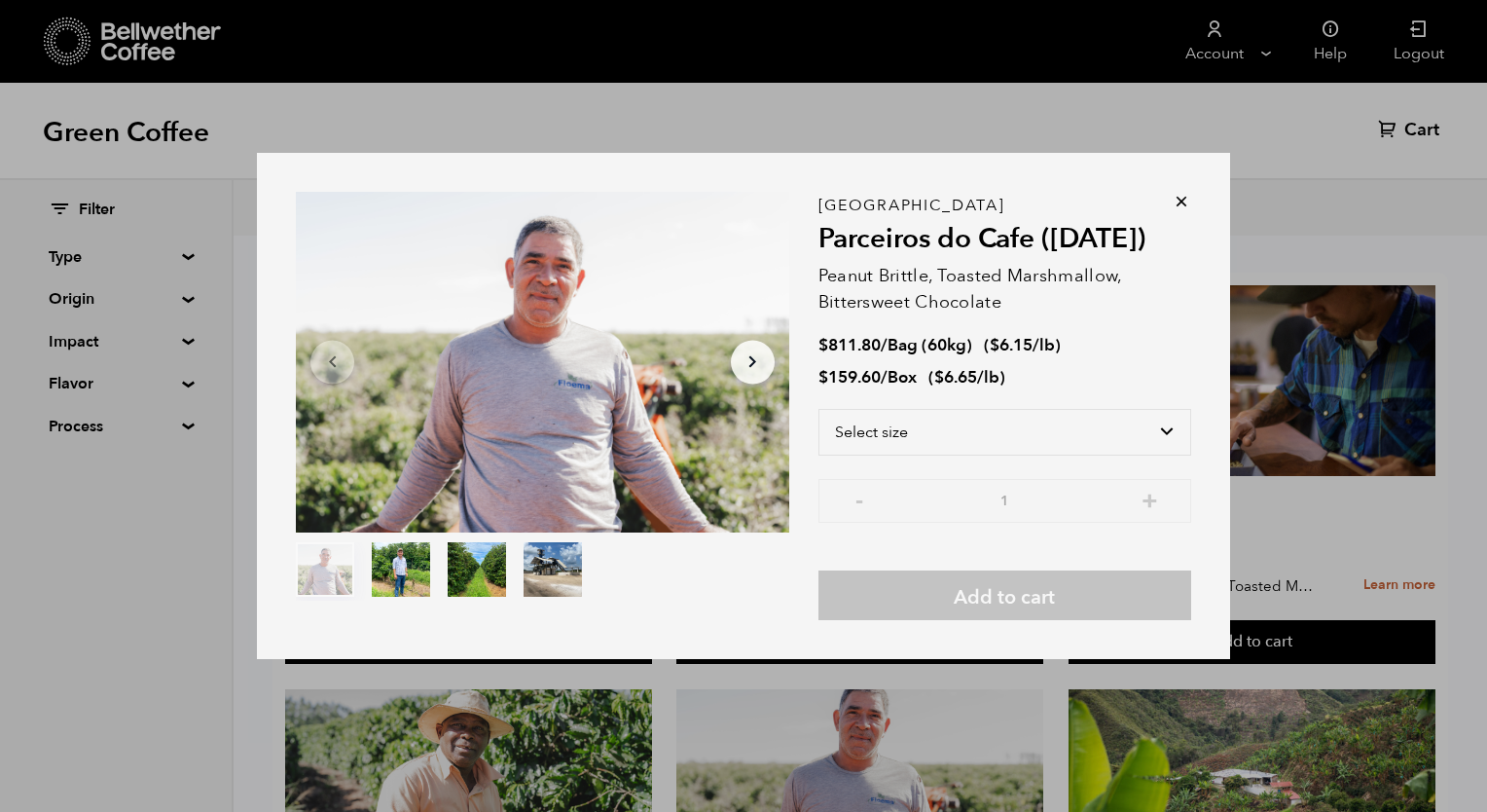
click at [1185, 207] on icon at bounding box center [1182, 202] width 20 height 20
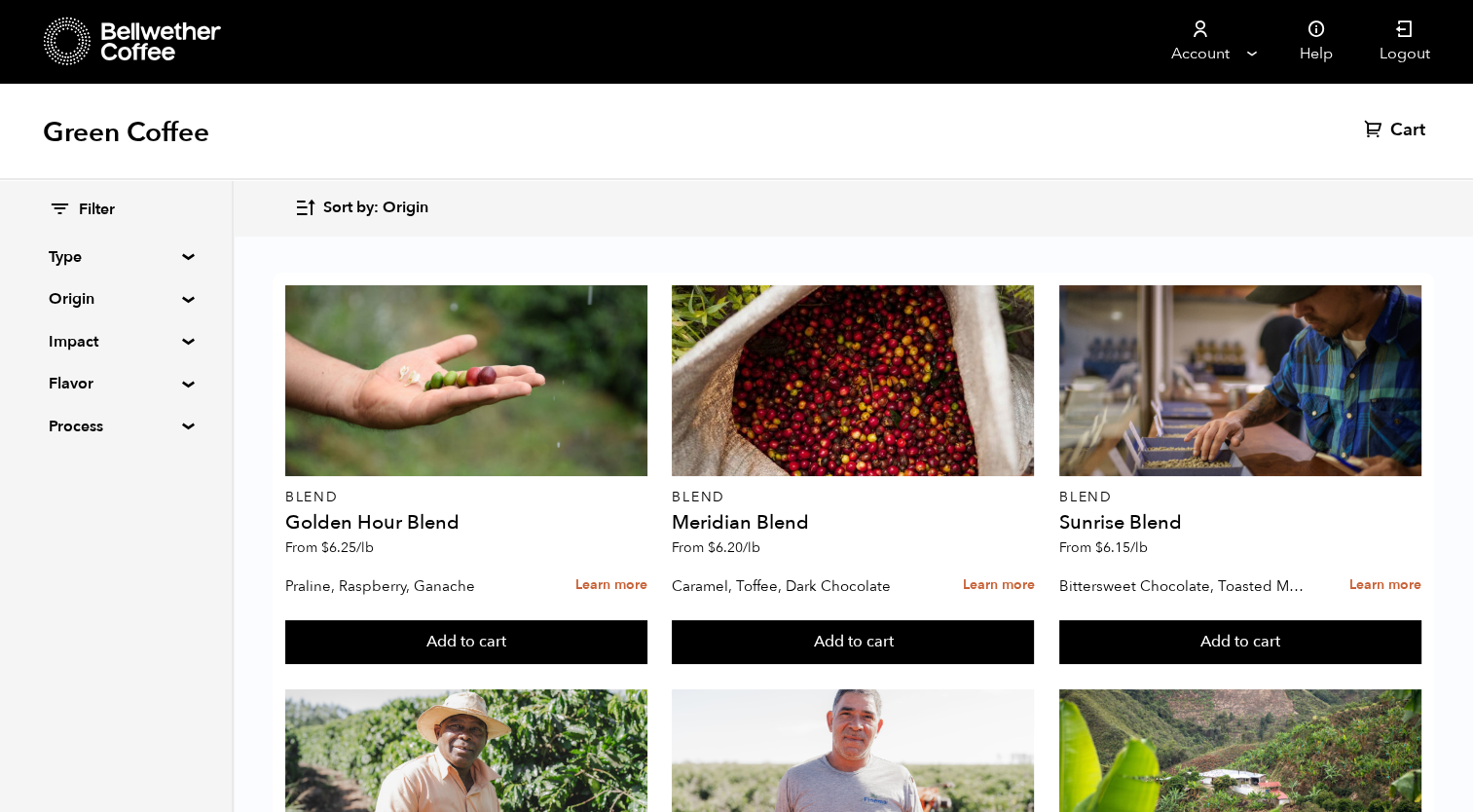
scroll to position [1312, 0]
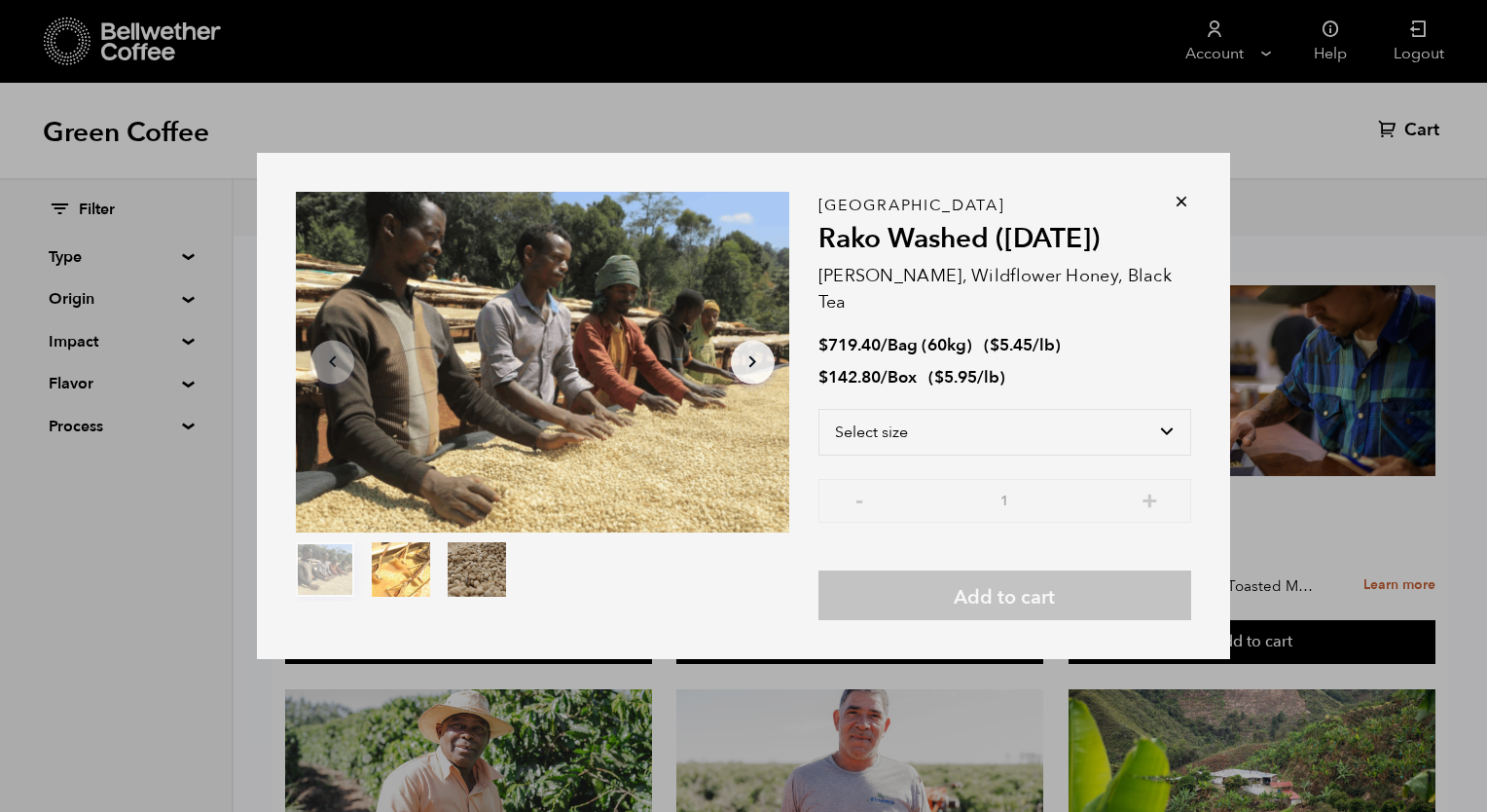
click at [1184, 211] on icon at bounding box center [1182, 202] width 20 height 20
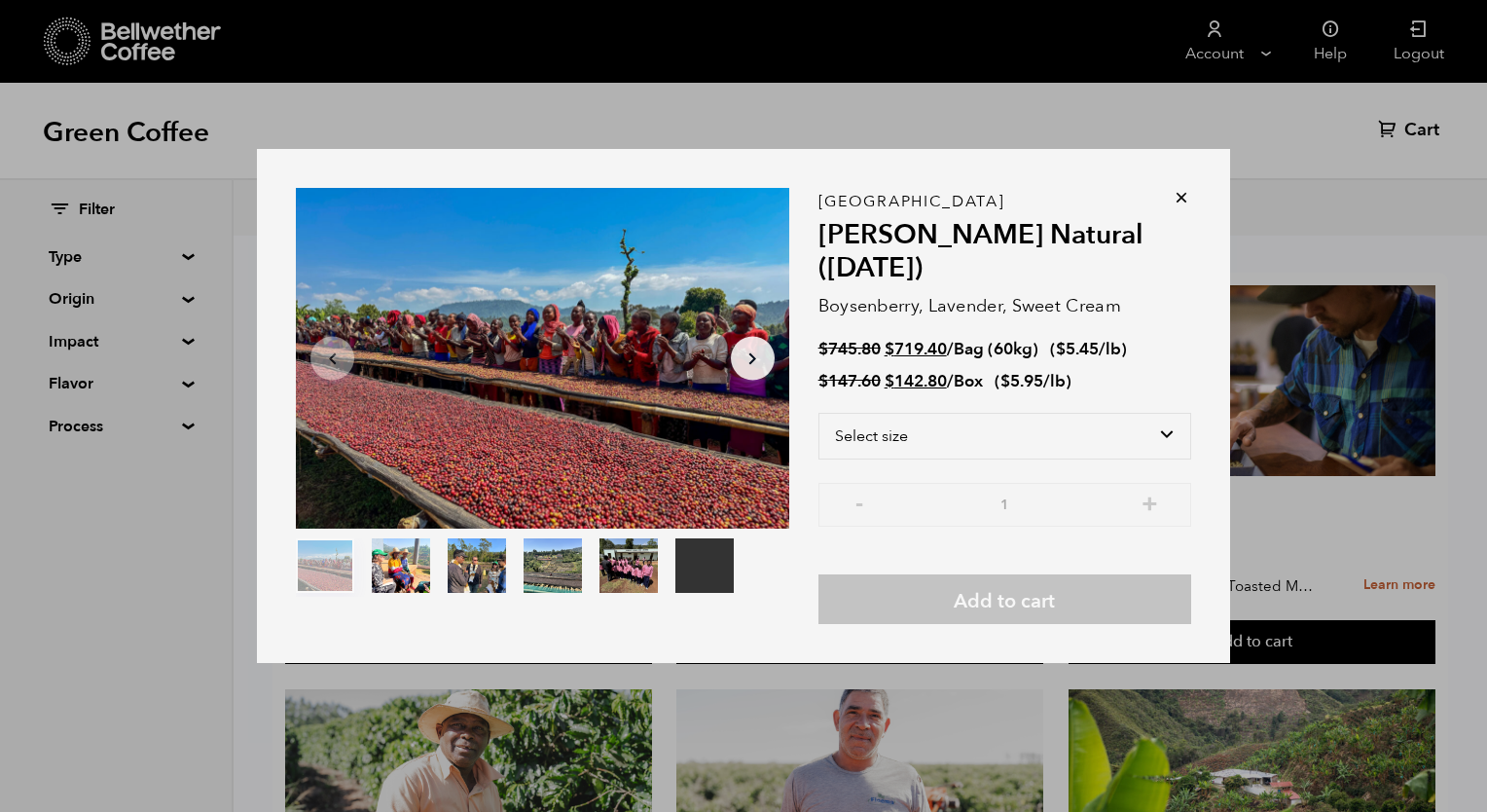
click at [1184, 202] on icon at bounding box center [1182, 198] width 20 height 20
